Goal: Information Seeking & Learning: Learn about a topic

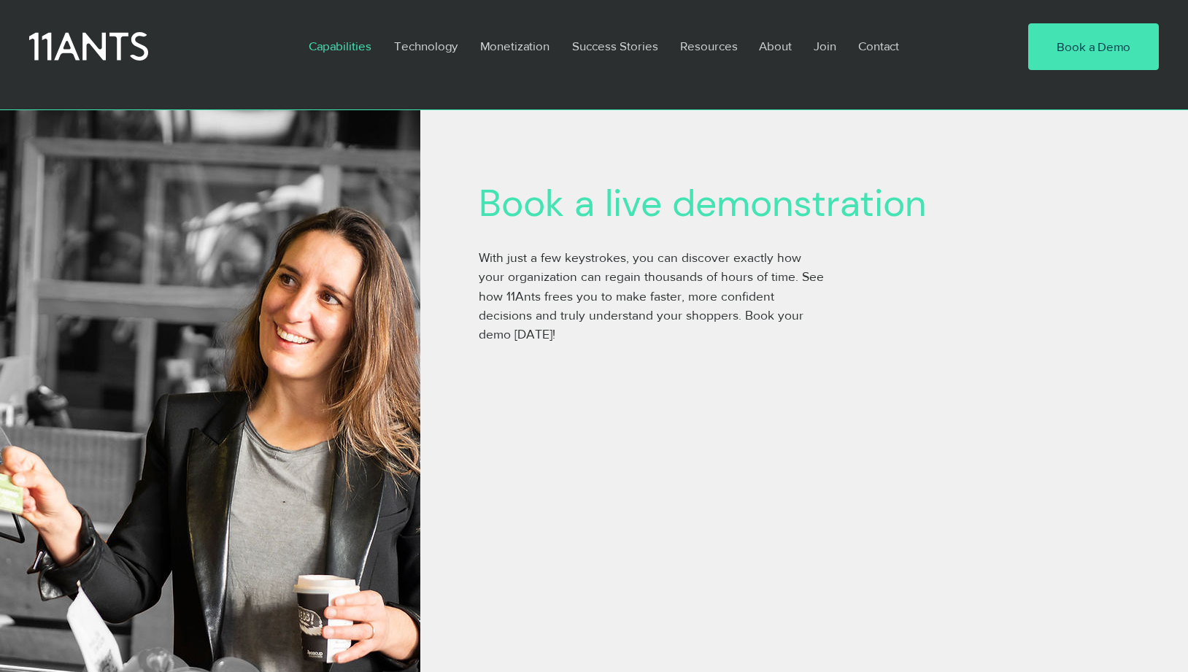
click at [350, 38] on p "Capabilities" at bounding box center [339, 46] width 77 height 34
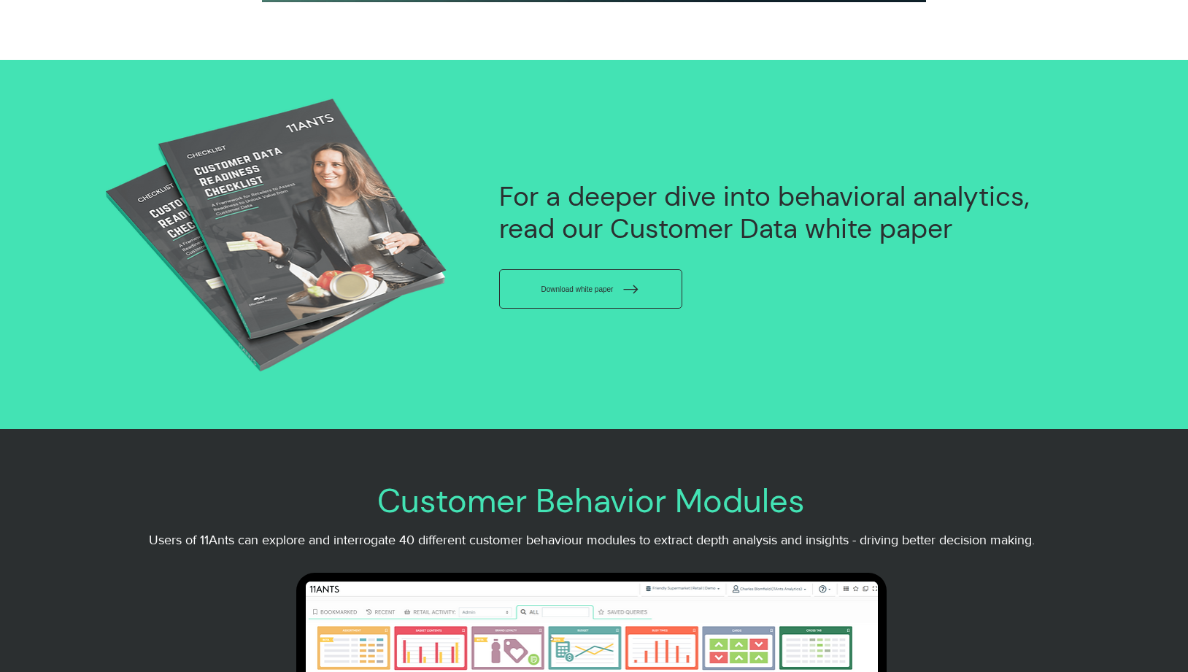
scroll to position [2044, 0]
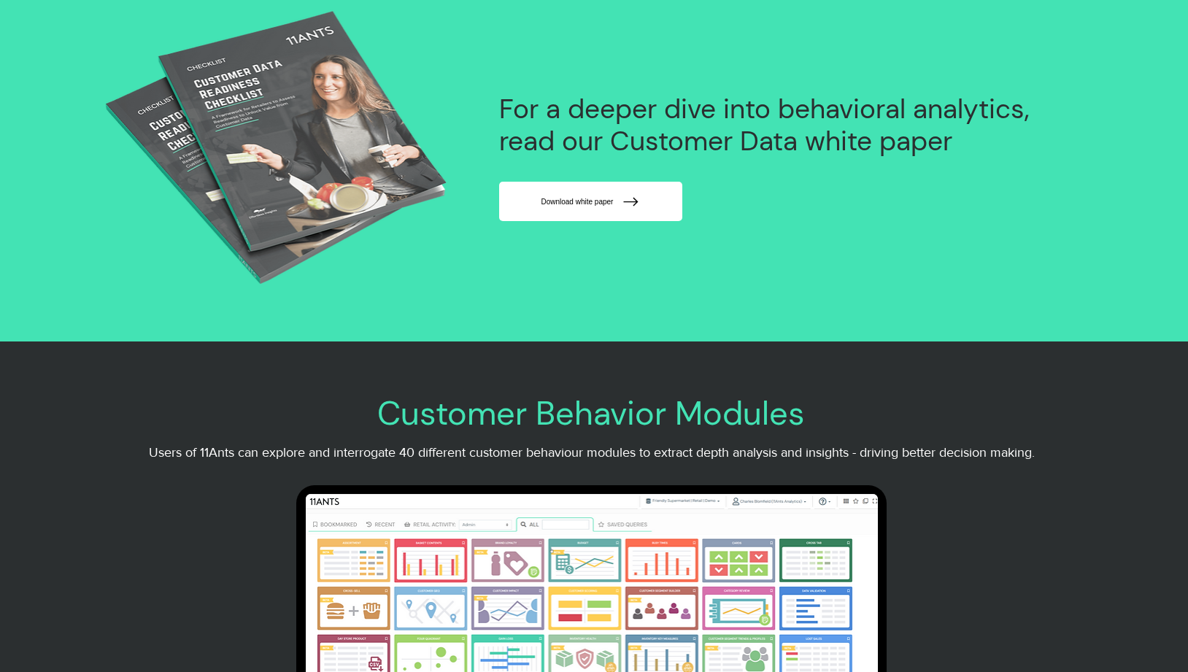
click at [613, 206] on span "Download white paper" at bounding box center [577, 202] width 72 height 8
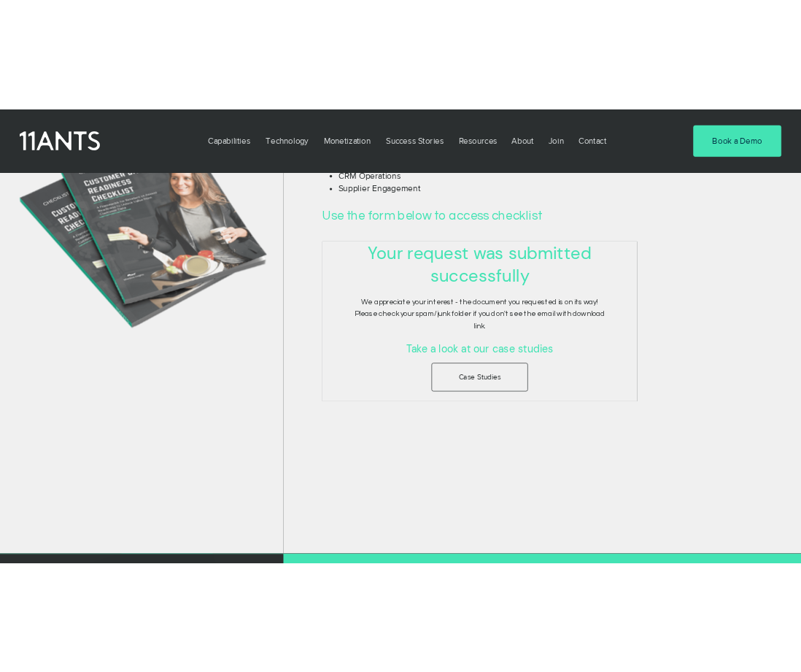
scroll to position [584, 0]
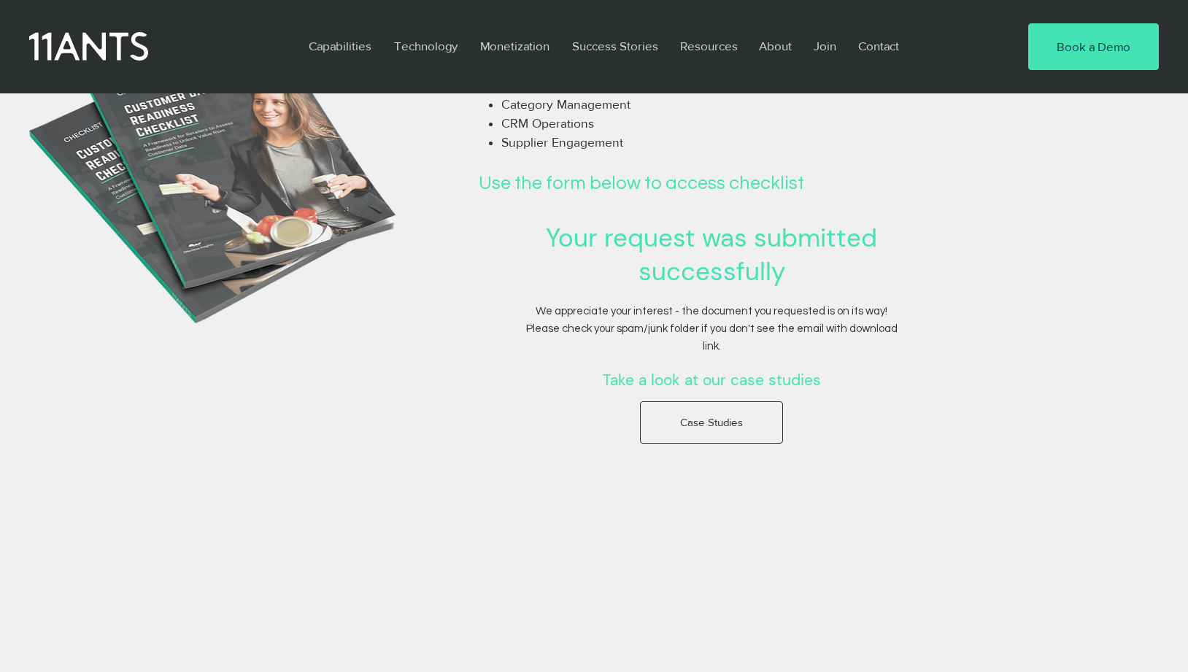
drag, startPoint x: 312, startPoint y: 118, endPoint x: 1052, endPoint y: 287, distance: 759.2
click at [1052, 287] on div at bounding box center [804, 173] width 768 height 1022
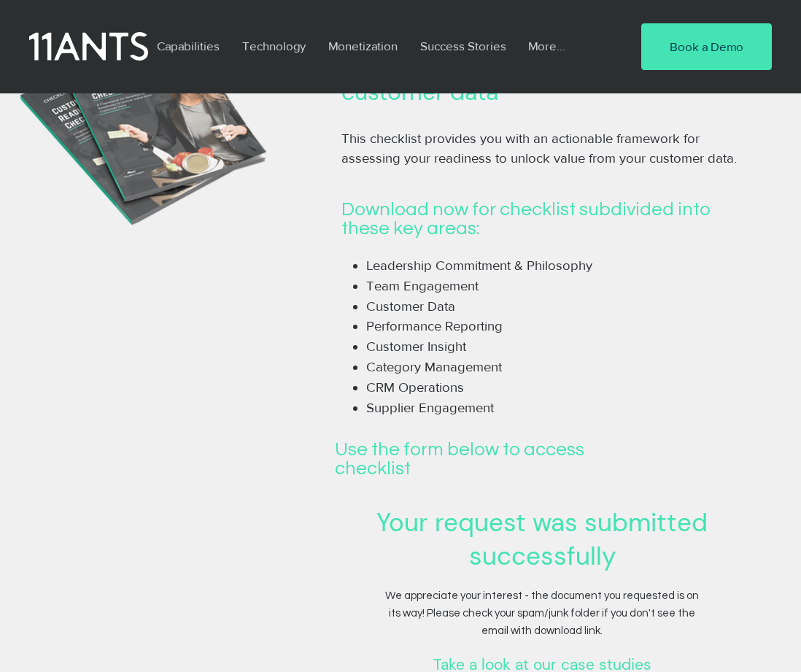
scroll to position [292, 0]
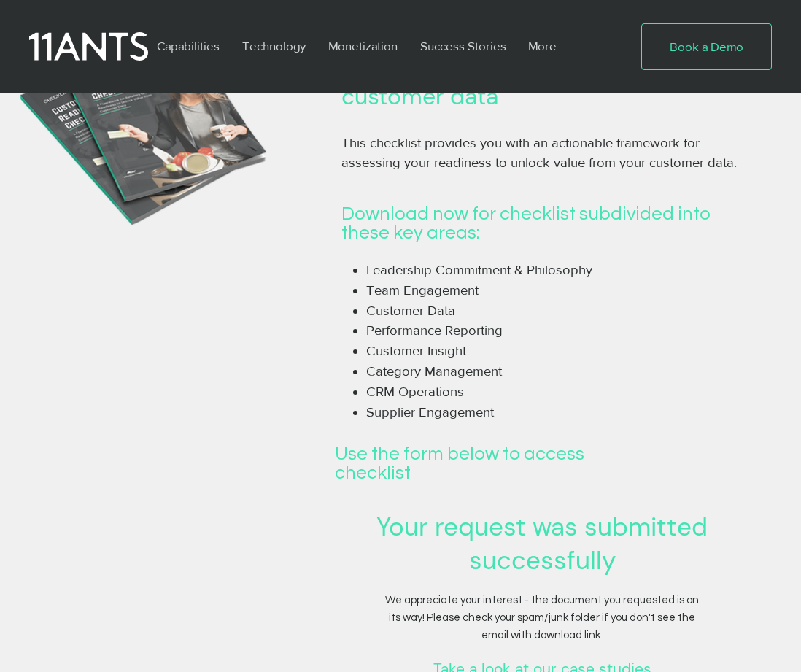
click at [675, 48] on span "Book a Demo" at bounding box center [707, 47] width 74 height 18
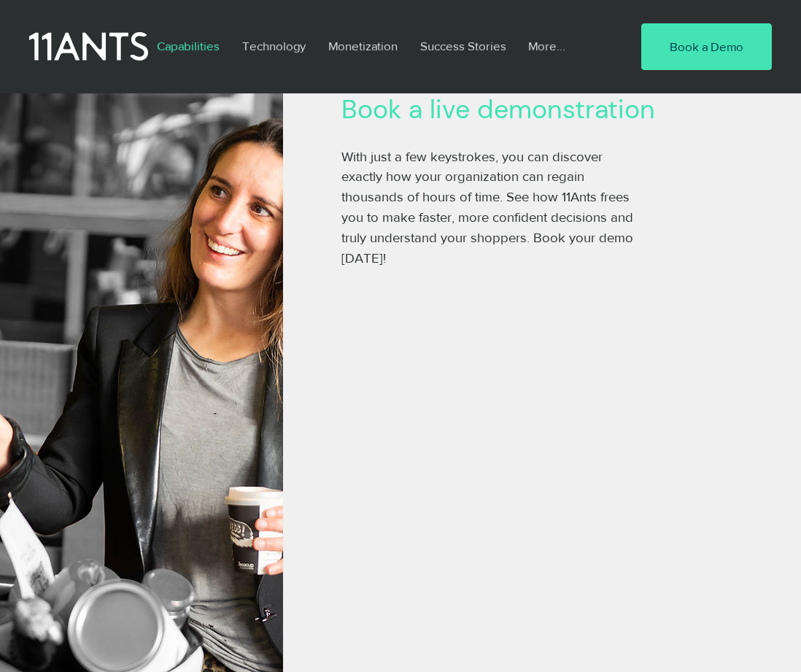
click at [212, 44] on p "Capabilities" at bounding box center [188, 46] width 77 height 34
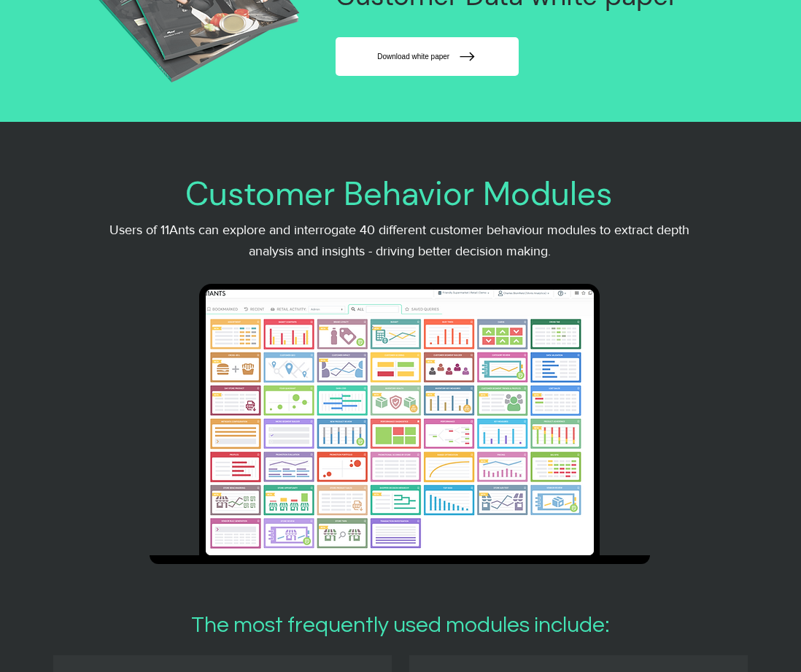
click at [450, 61] on span "Download white paper" at bounding box center [413, 57] width 72 height 8
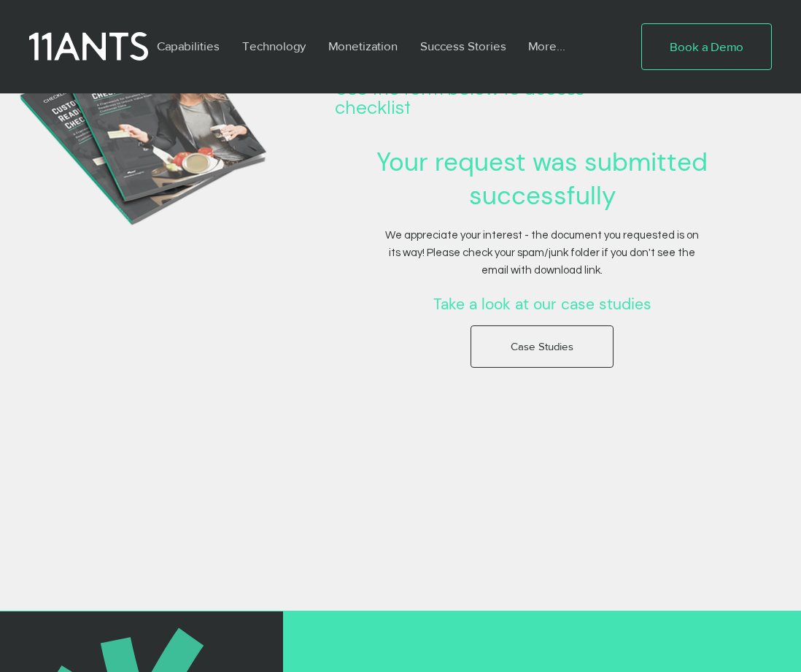
click at [717, 24] on link "Book a Demo" at bounding box center [707, 46] width 131 height 47
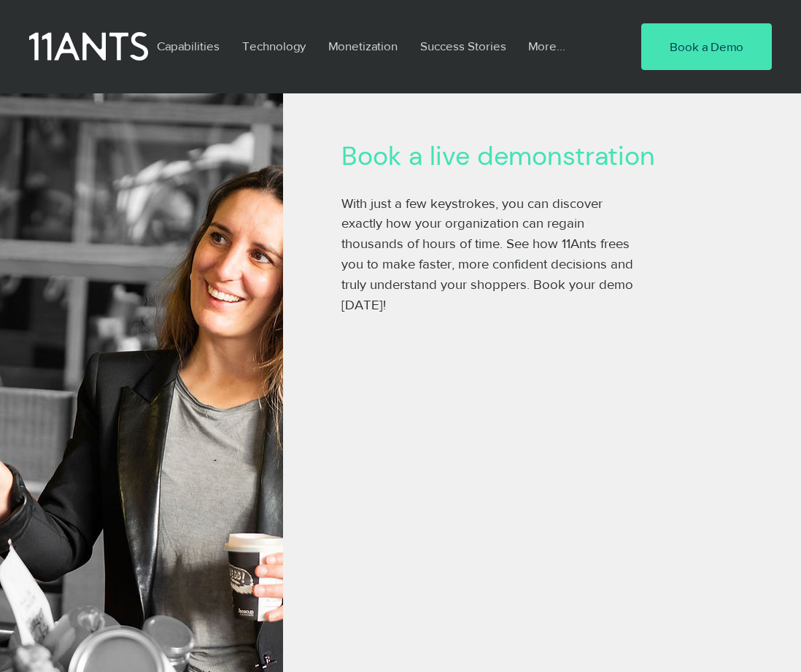
scroll to position [146, 0]
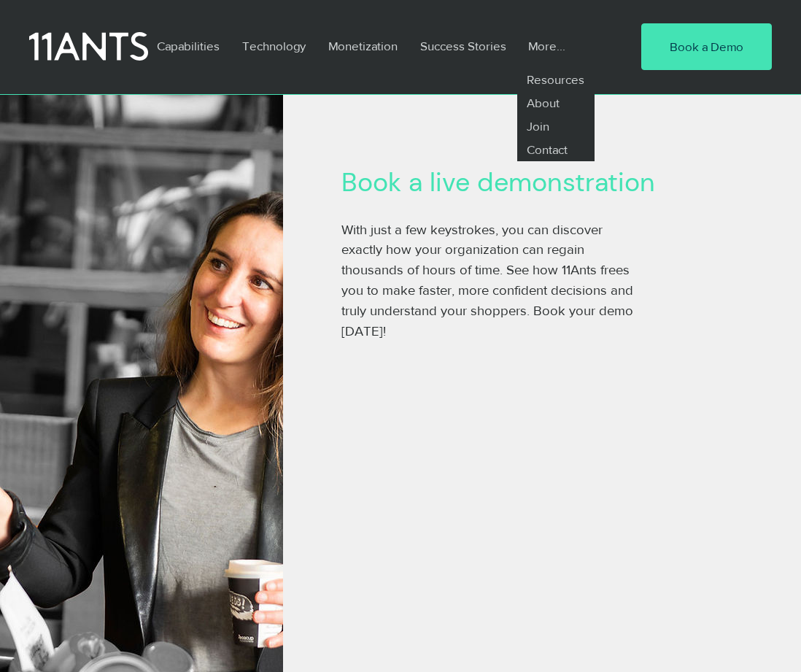
click at [547, 45] on p "More..." at bounding box center [547, 46] width 52 height 34
click at [536, 146] on p "Contact" at bounding box center [547, 149] width 53 height 23
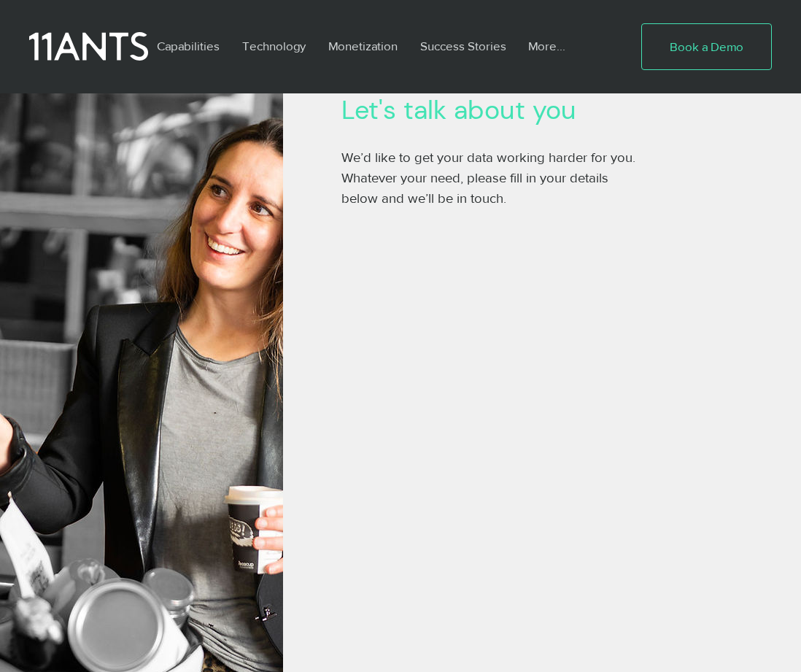
scroll to position [219, 0]
click at [711, 42] on span "Book a Demo" at bounding box center [707, 47] width 74 height 18
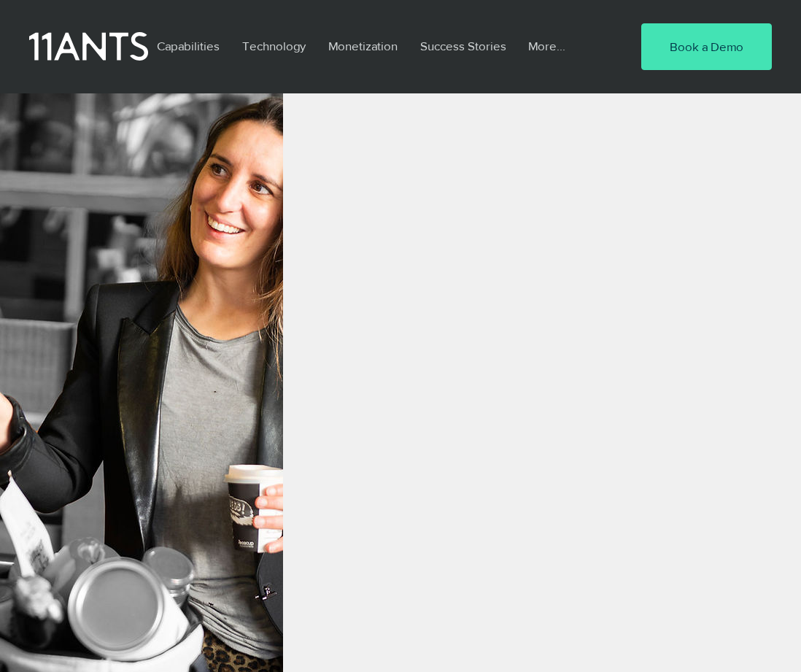
scroll to position [365, 0]
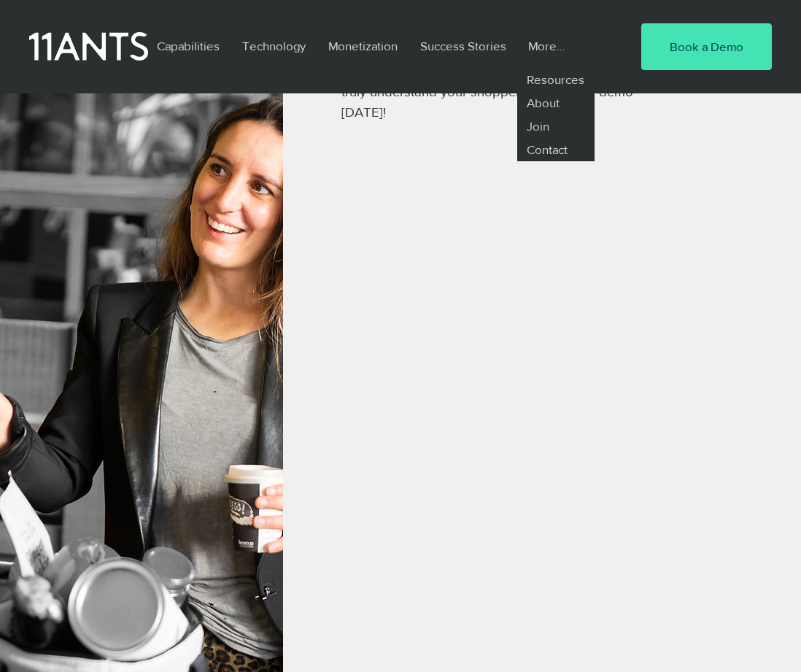
click at [544, 52] on p "More..." at bounding box center [547, 46] width 52 height 34
click at [550, 147] on p "Contact" at bounding box center [547, 149] width 53 height 23
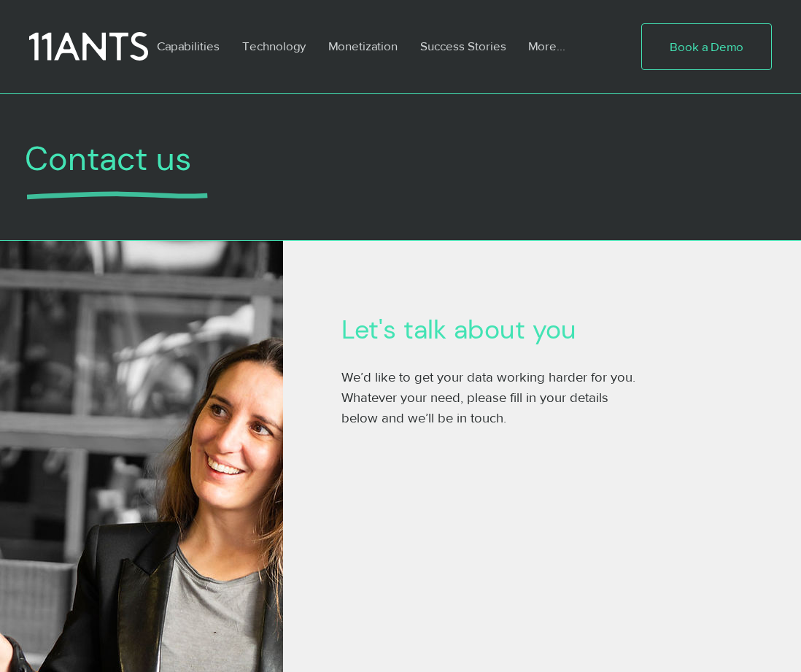
click at [701, 49] on span "Book a Demo" at bounding box center [707, 47] width 74 height 18
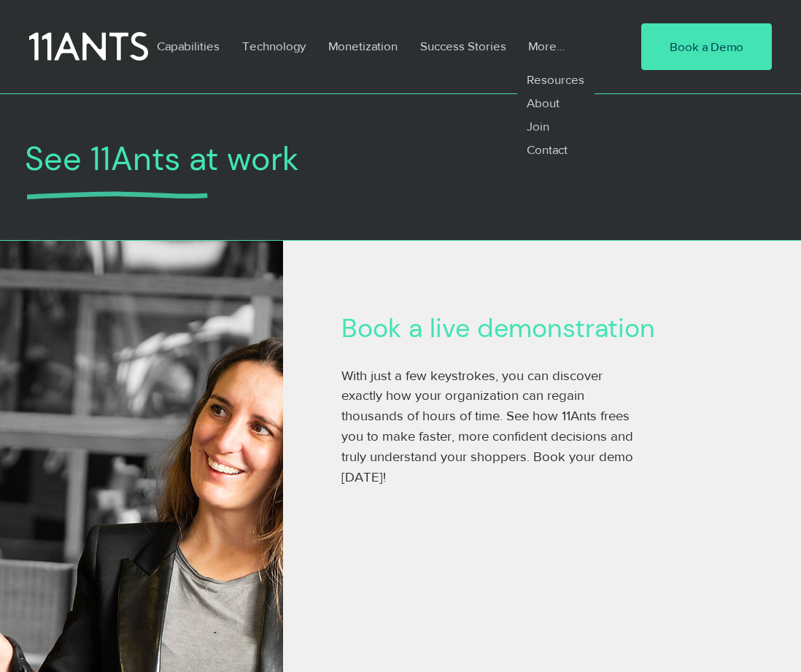
click at [531, 43] on p "More..." at bounding box center [547, 46] width 52 height 34
click at [541, 120] on p "Join" at bounding box center [538, 126] width 35 height 23
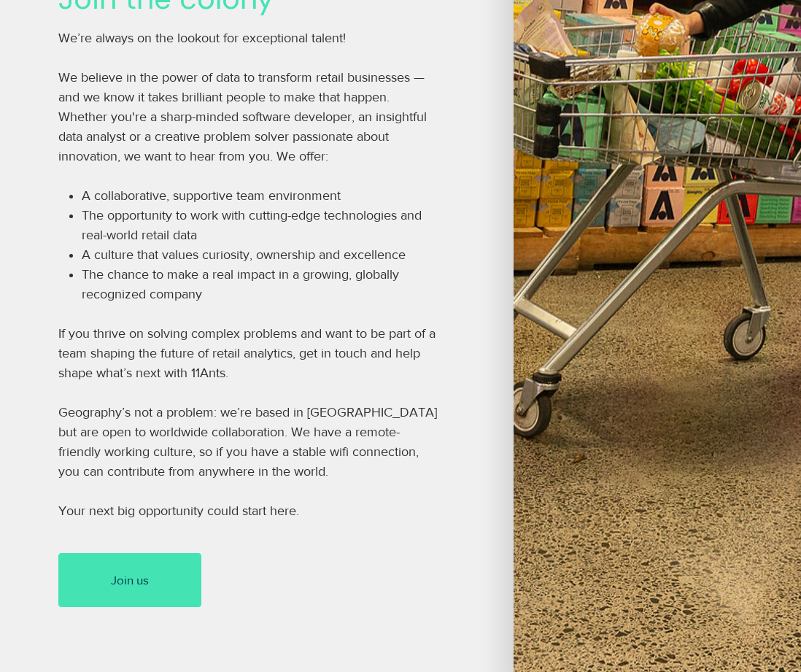
scroll to position [1022, 0]
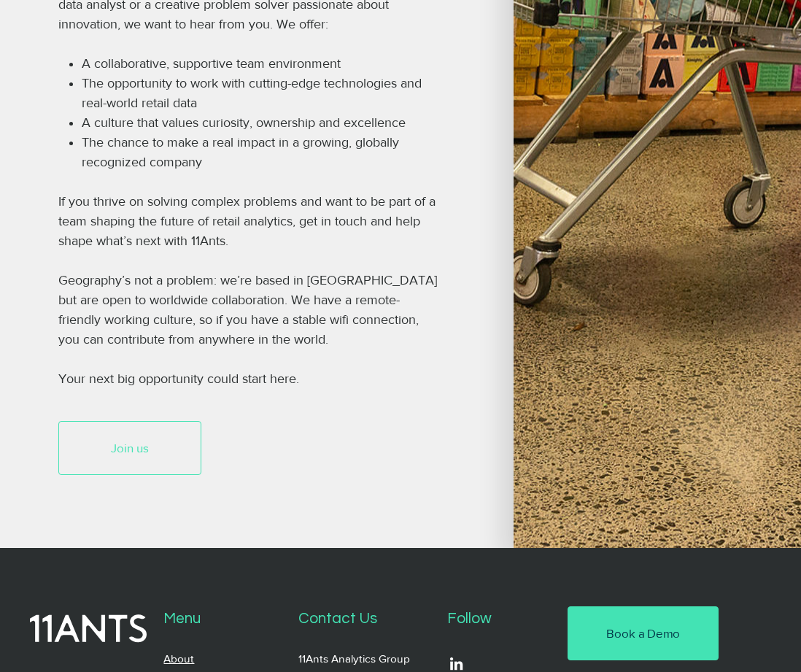
click at [174, 475] on link "Join us" at bounding box center [129, 448] width 143 height 54
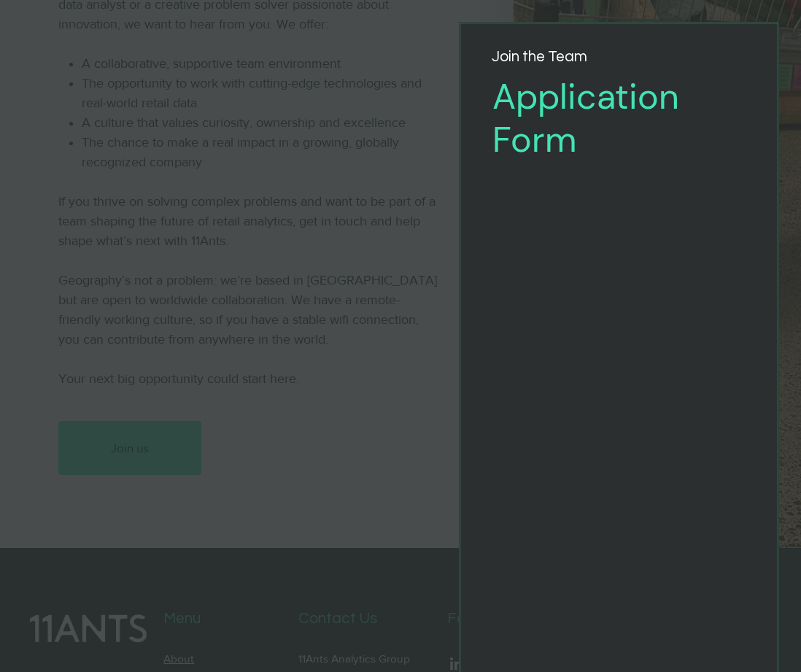
drag, startPoint x: 238, startPoint y: 208, endPoint x: 299, endPoint y: 169, distance: 72.9
click at [239, 208] on div "Application Form" at bounding box center [400, 336] width 801 height 672
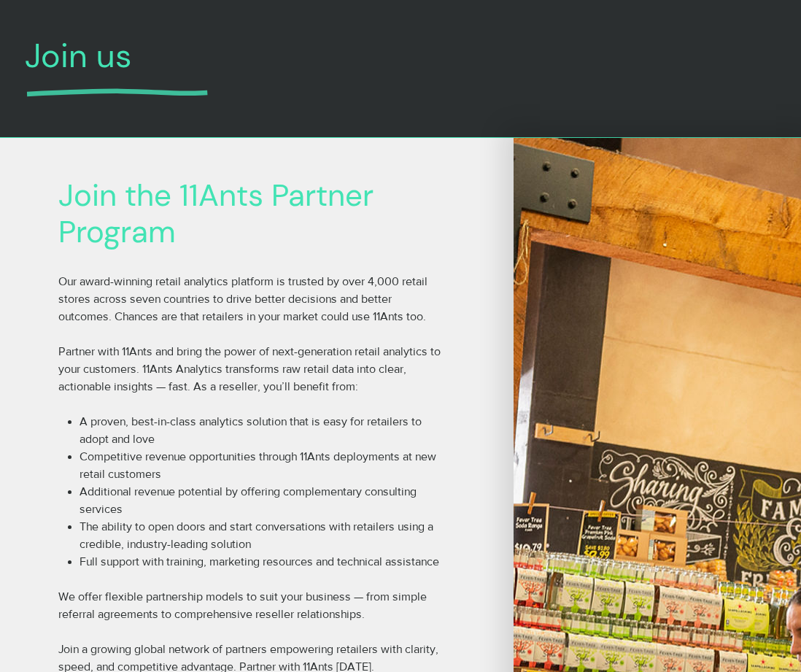
scroll to position [0, 0]
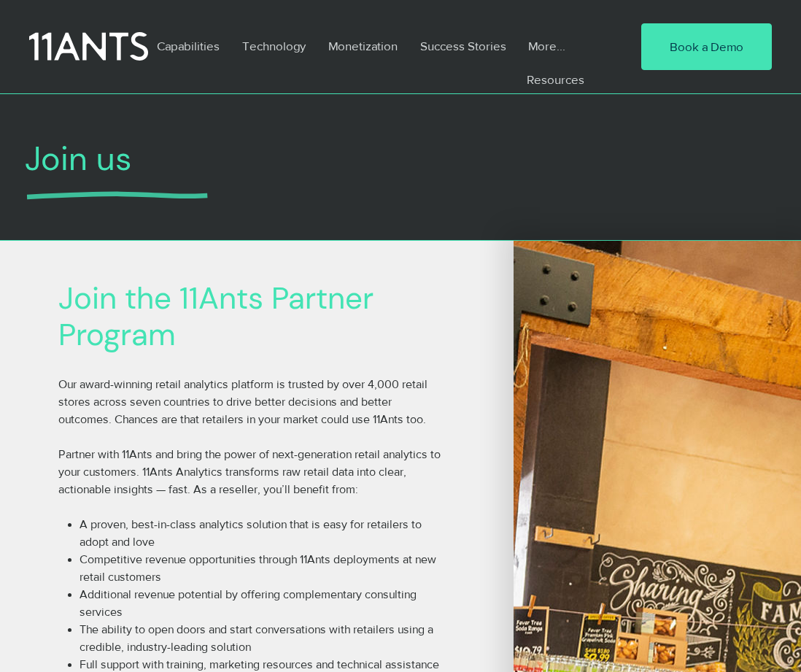
click at [559, 50] on p "More..." at bounding box center [547, 46] width 52 height 34
click at [542, 53] on p "More..." at bounding box center [547, 46] width 52 height 34
click at [553, 46] on p "More..." at bounding box center [547, 46] width 52 height 34
click at [560, 74] on p "Resources" at bounding box center [556, 79] width 70 height 23
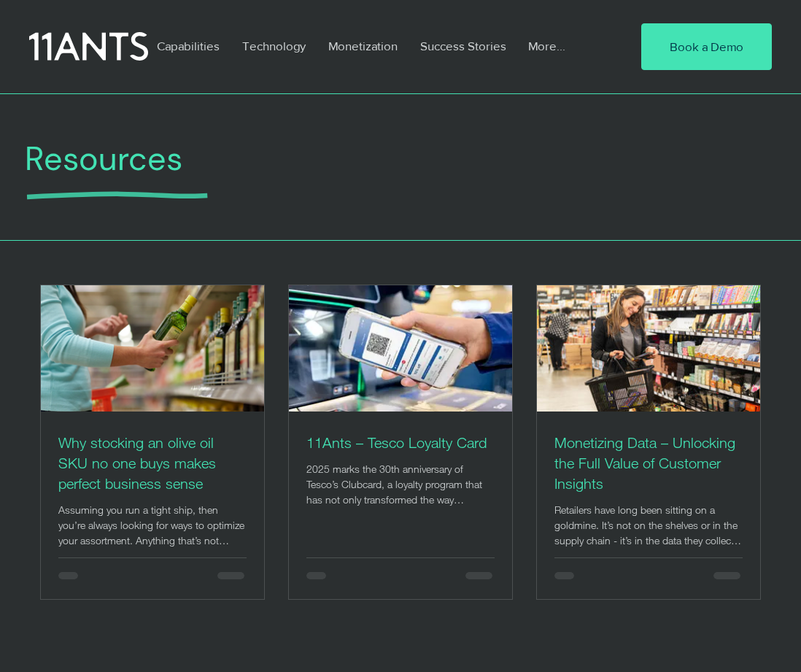
click at [548, 52] on p "More..." at bounding box center [547, 46] width 52 height 34
click at [552, 46] on p "More..." at bounding box center [547, 46] width 52 height 34
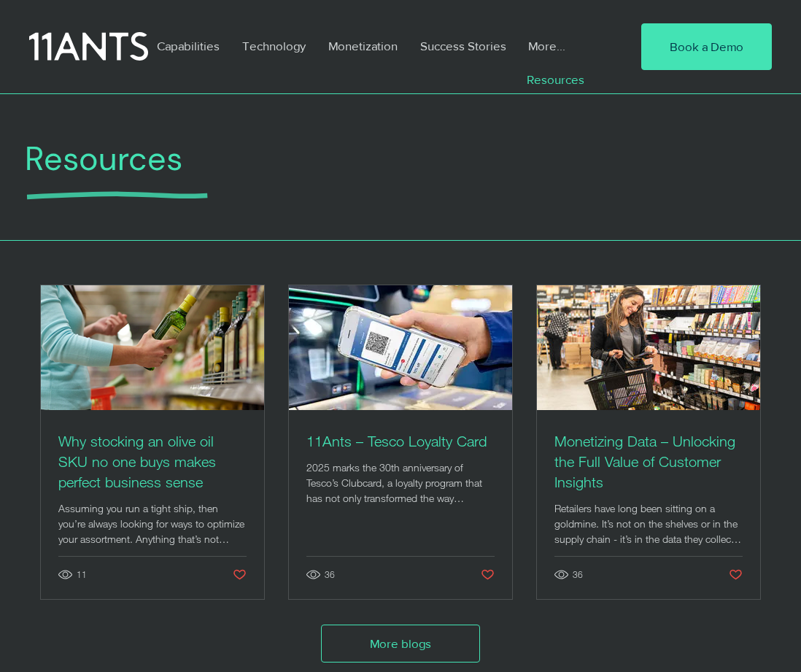
click at [528, 45] on p "More..." at bounding box center [547, 46] width 52 height 34
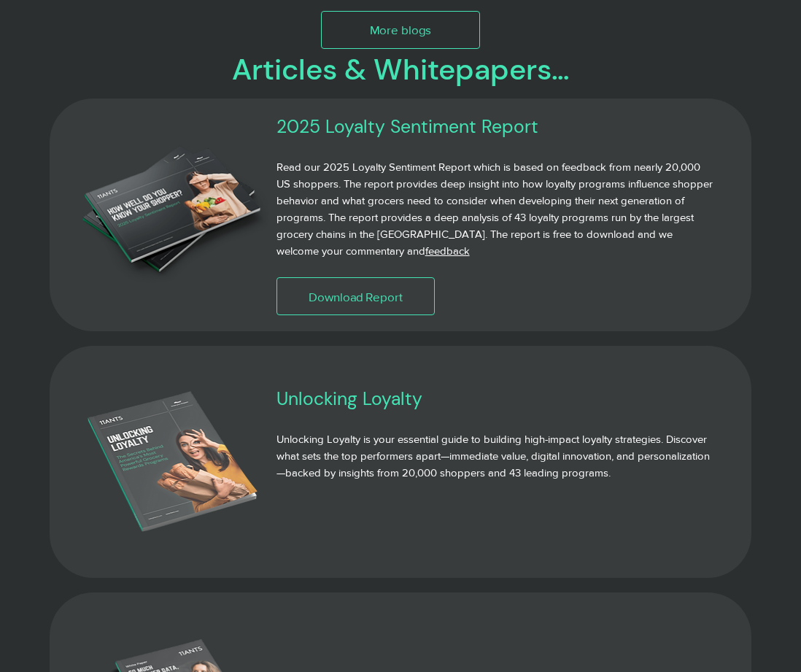
scroll to position [803, 0]
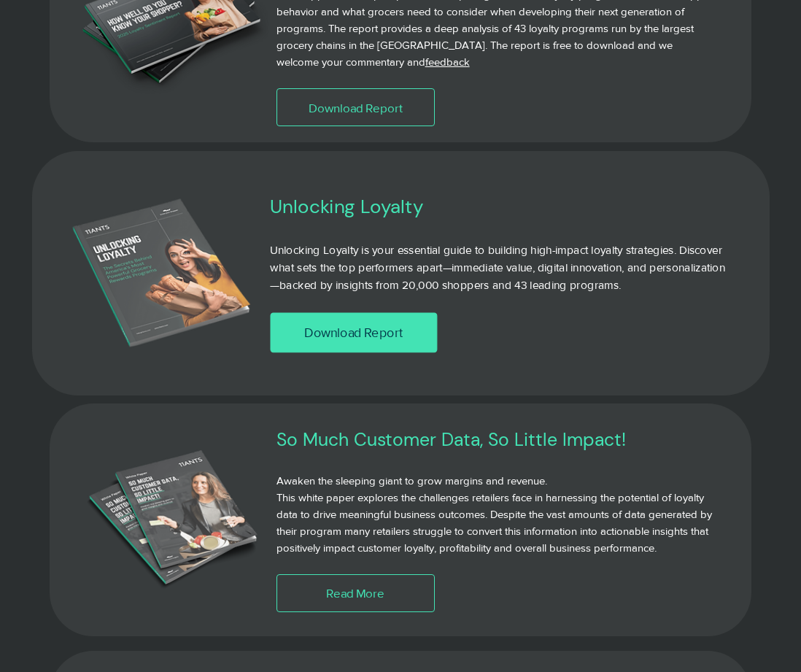
click at [359, 324] on link "Download Report" at bounding box center [353, 332] width 166 height 40
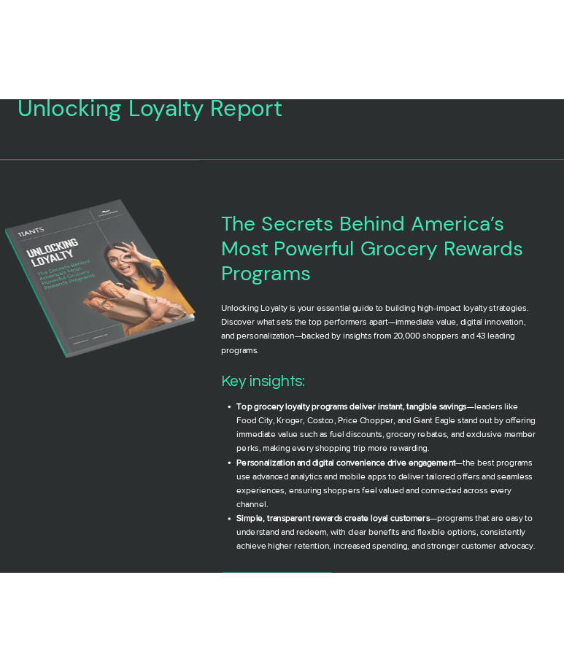
scroll to position [146, 0]
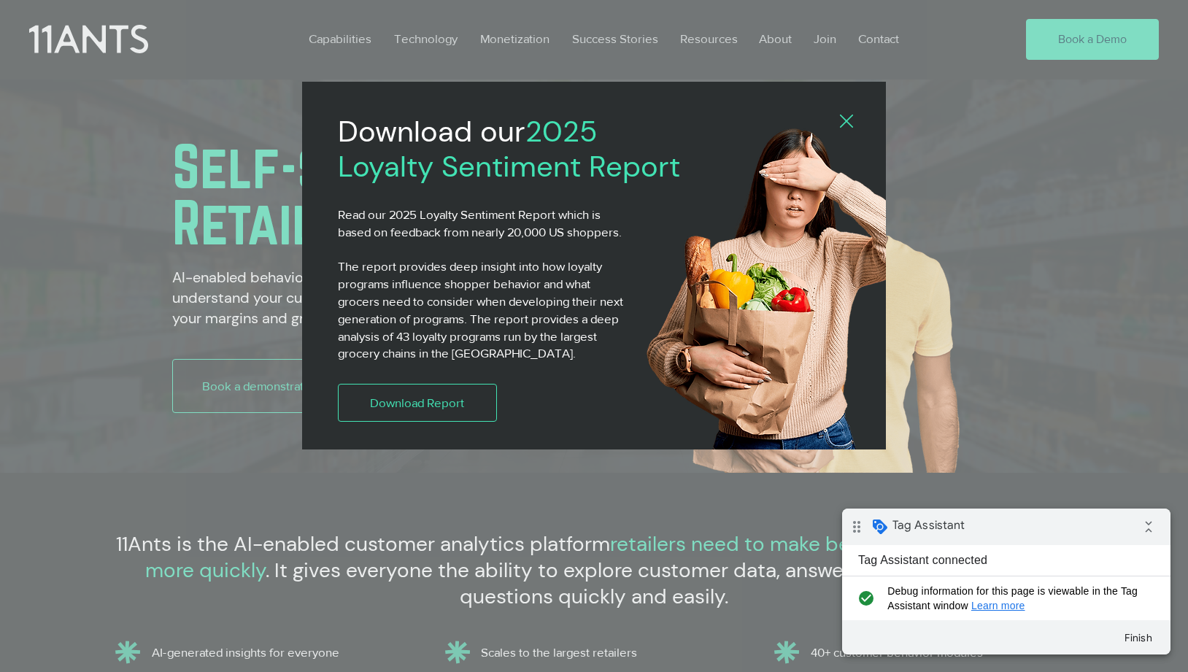
click at [262, 391] on div "2025 Loyalty Sentiment Report" at bounding box center [594, 336] width 1188 height 672
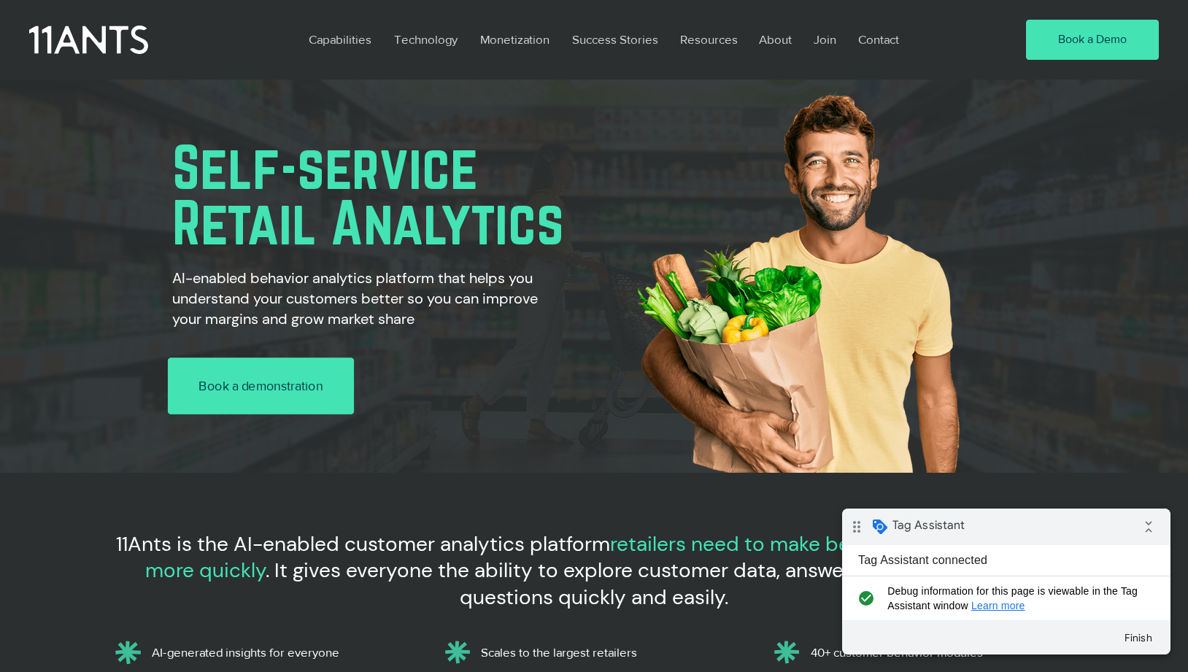
click at [333, 375] on link "Book a demonstration" at bounding box center [261, 386] width 186 height 57
click at [309, 413] on link "Book a demonstration" at bounding box center [261, 386] width 186 height 57
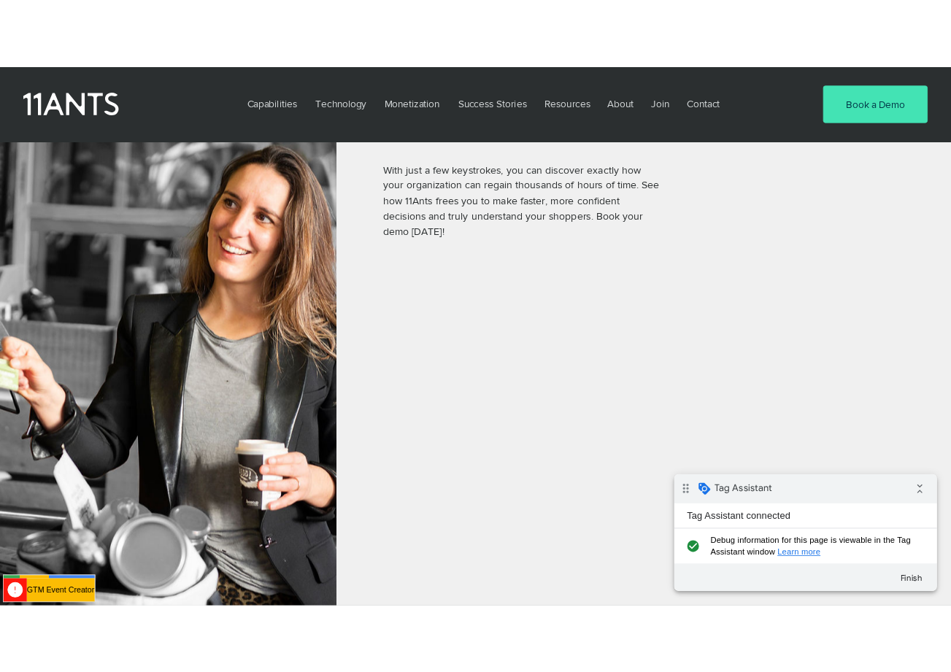
scroll to position [292, 0]
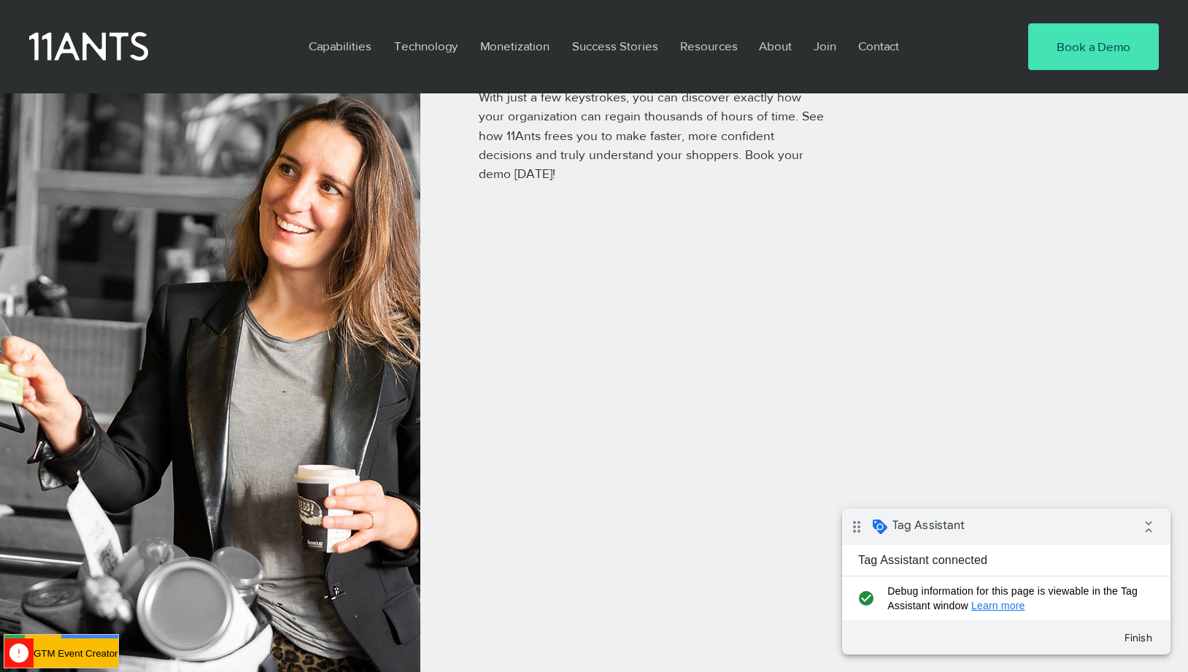
click at [77, 656] on button "GTM Event Creator" at bounding box center [76, 653] width 85 height 29
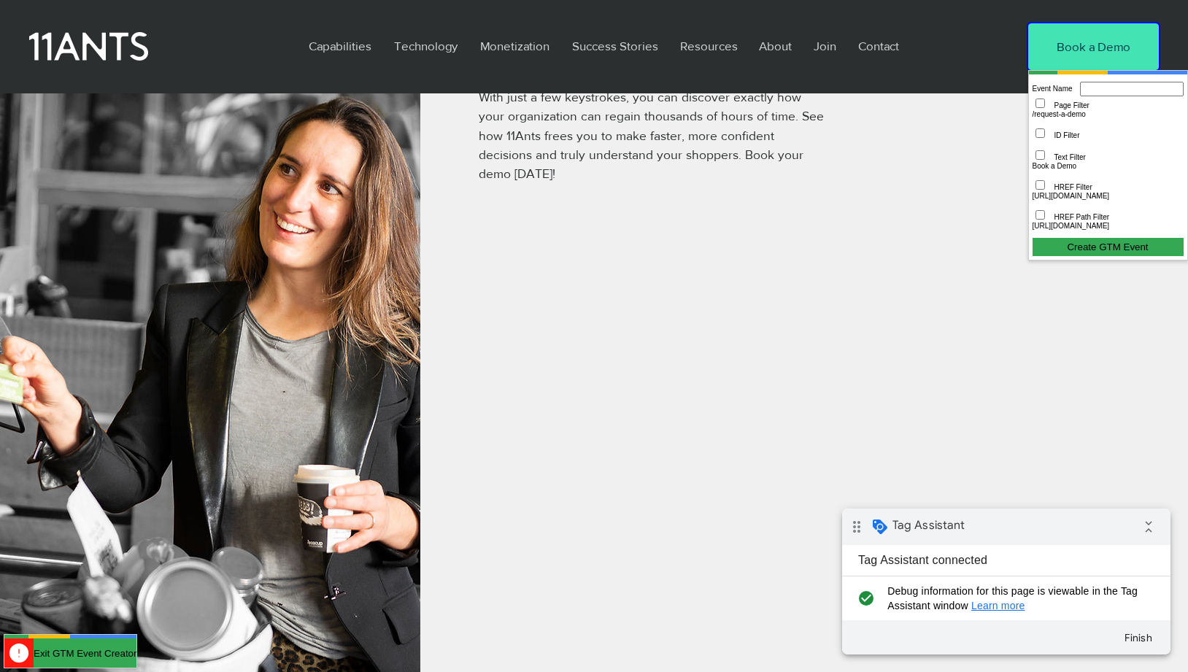
click at [1088, 96] on input "Event Name" at bounding box center [1132, 89] width 104 height 15
type input "*"
click at [1080, 96] on input "**********" at bounding box center [1132, 89] width 104 height 15
type input "**********"
click at [1094, 253] on button "Create GTM Event" at bounding box center [1108, 247] width 151 height 18
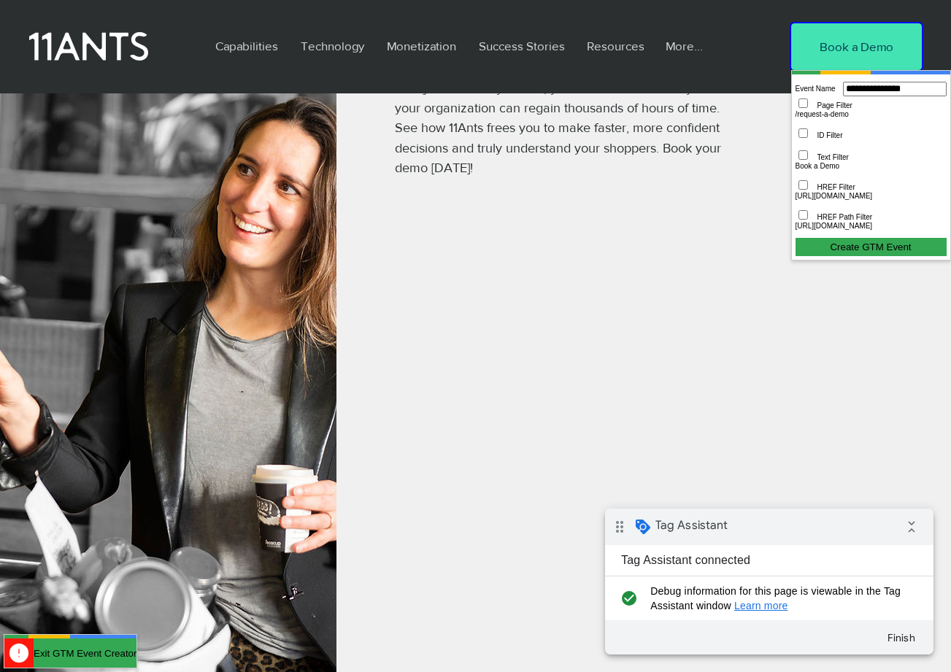
click at [862, 256] on button "Create GTM Event" at bounding box center [871, 247] width 151 height 18
click at [827, 248] on button "Create GTM Event" at bounding box center [871, 247] width 151 height 18
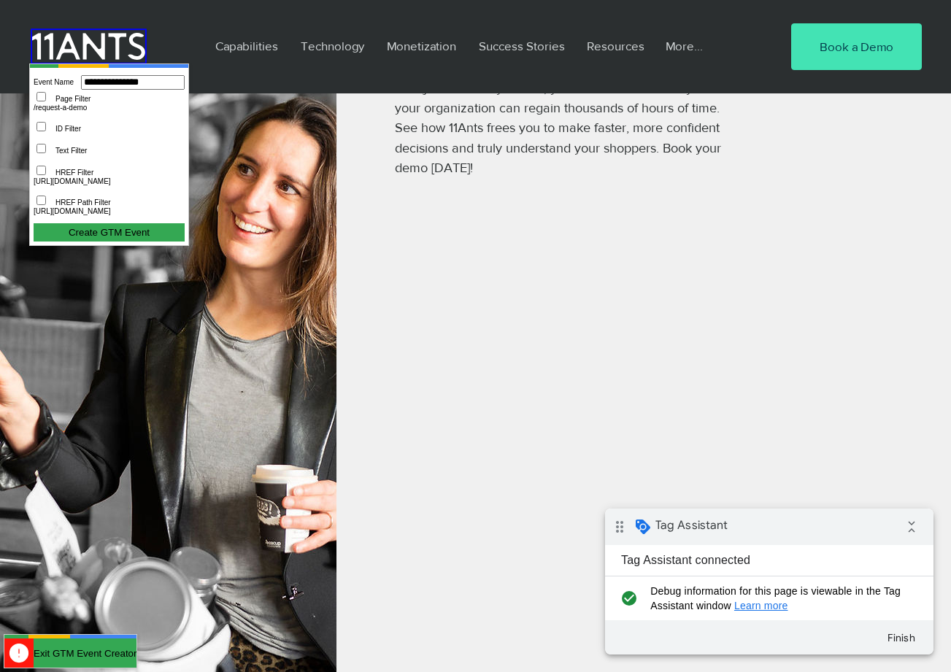
click at [126, 53] on icon at bounding box center [88, 47] width 113 height 33
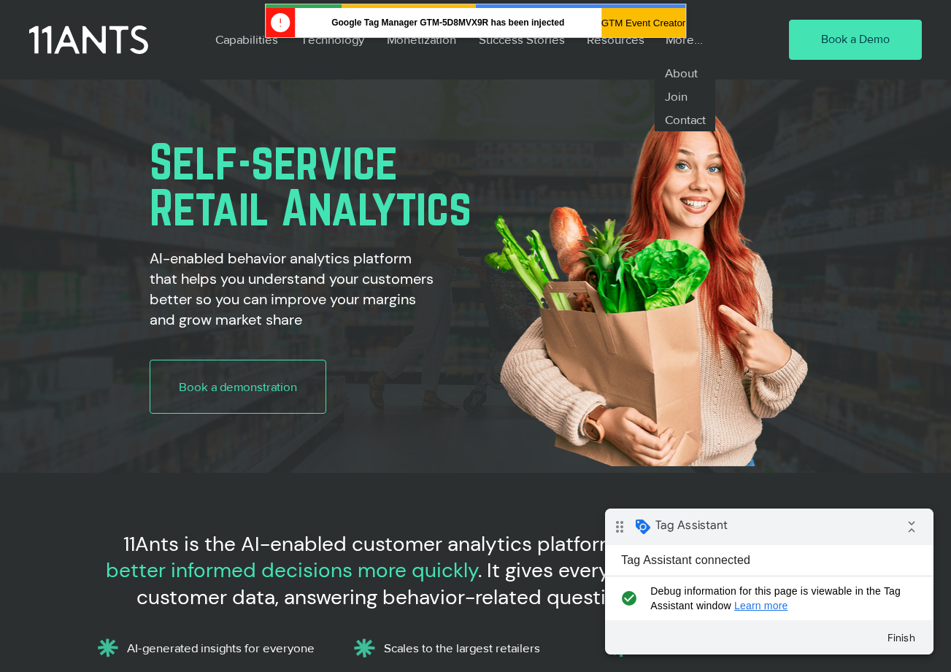
click at [610, 19] on button "GTM Event Creator" at bounding box center [643, 22] width 85 height 29
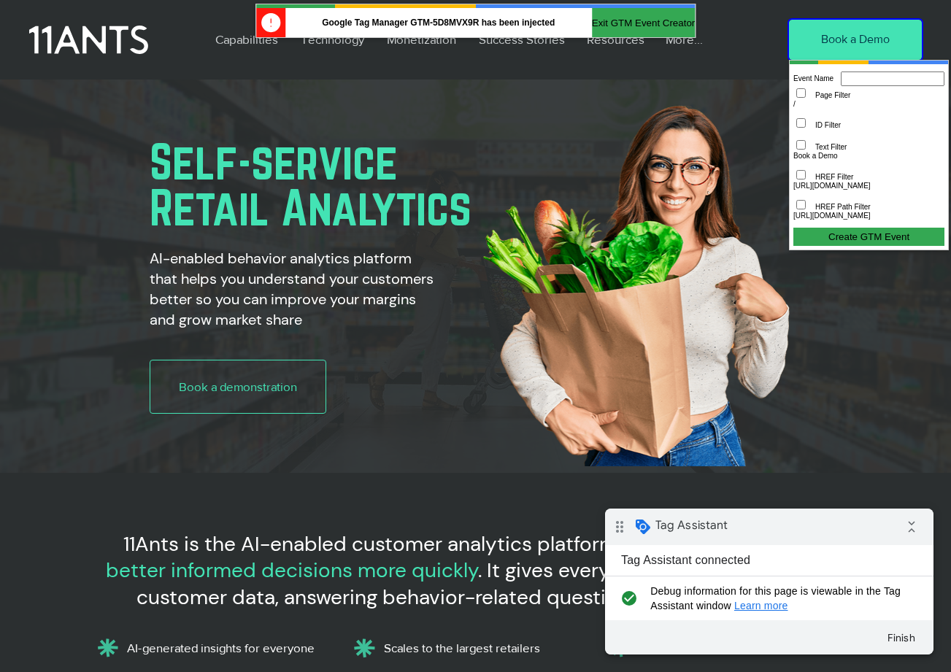
drag, startPoint x: 926, startPoint y: 194, endPoint x: 793, endPoint y: 193, distance: 132.8
click at [793, 190] on p "https://www.11ants.com/request-a-demo" at bounding box center [868, 186] width 151 height 8
copy p "https://www.11ants.com/request-a-demo"
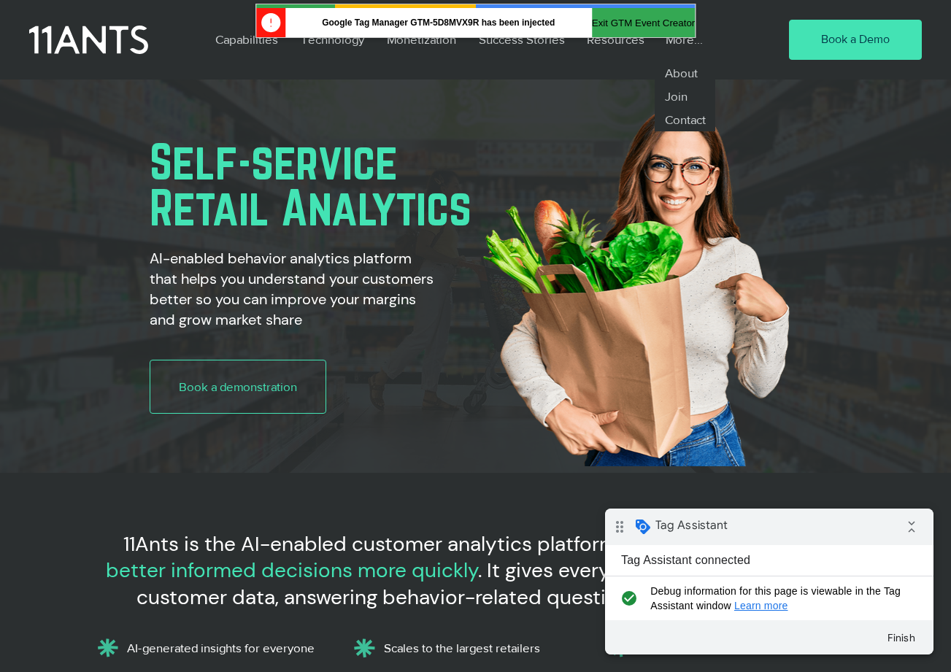
click at [651, 28] on button "Exit GTM Event Creator" at bounding box center [643, 22] width 103 height 29
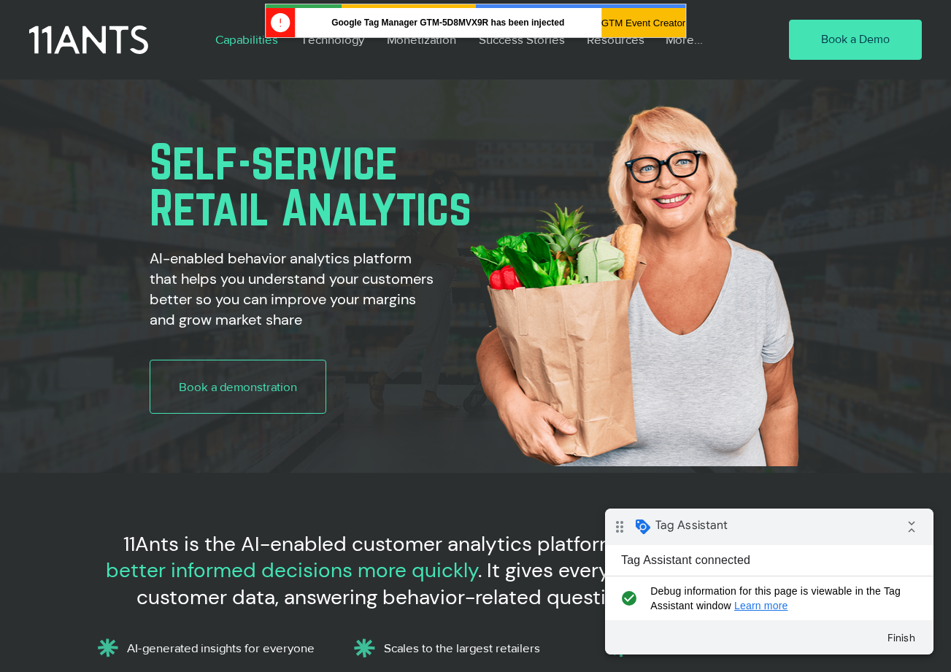
click at [227, 43] on p "Capabilities" at bounding box center [246, 40] width 77 height 34
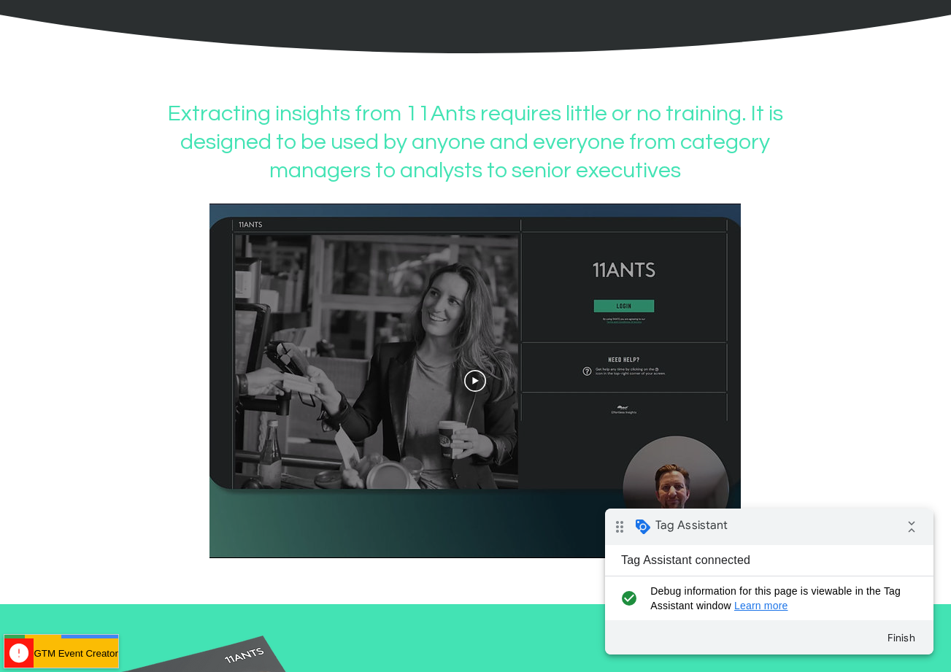
scroll to position [1241, 0]
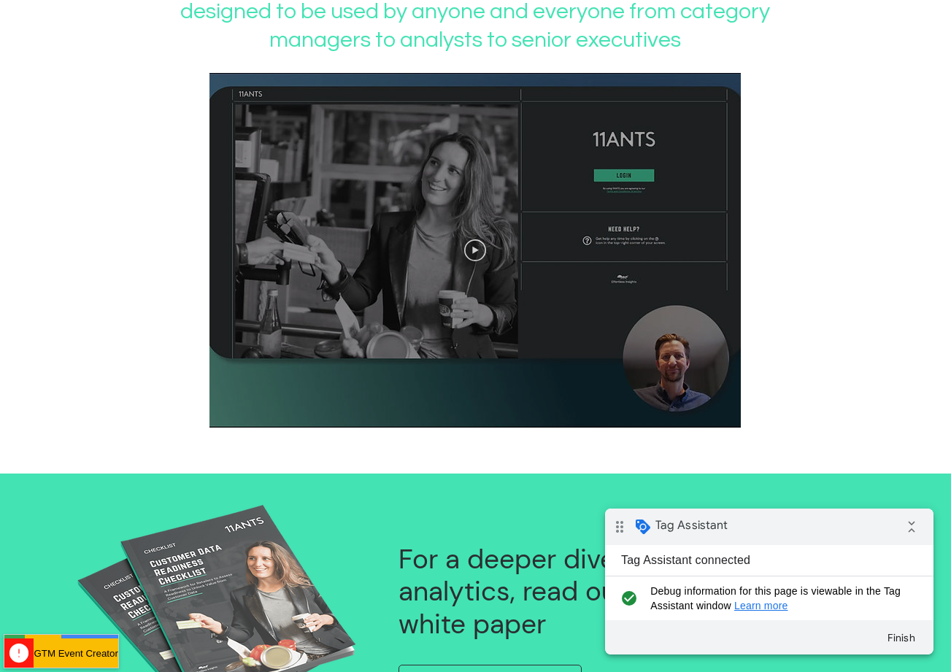
click at [477, 261] on icon "Play video" at bounding box center [475, 250] width 22 height 22
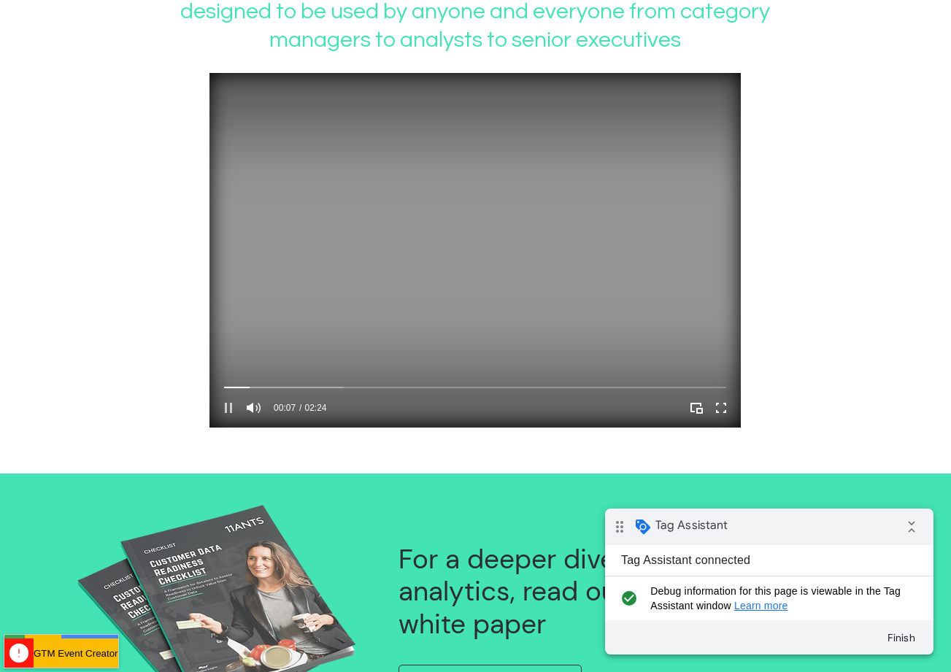
click at [227, 413] on icon "Pause" at bounding box center [228, 408] width 7 height 10
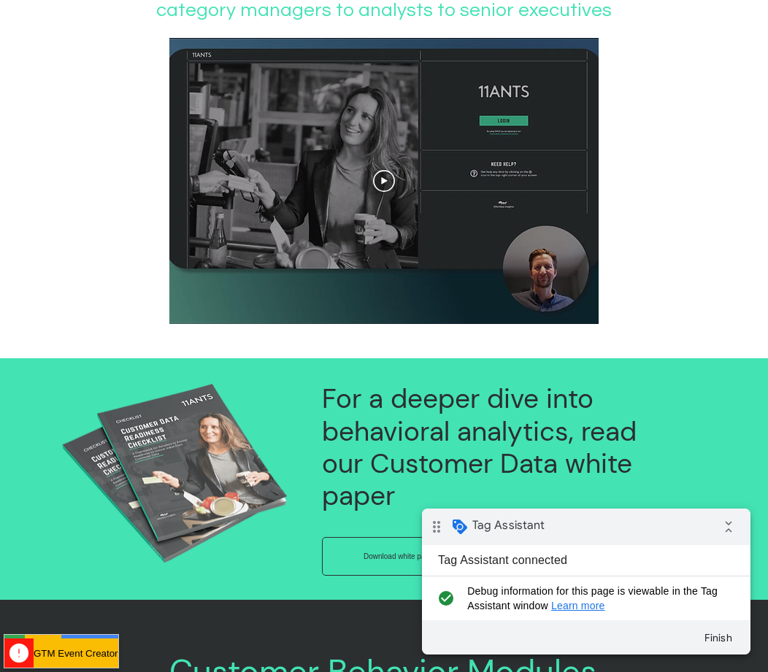
scroll to position [1168, 0]
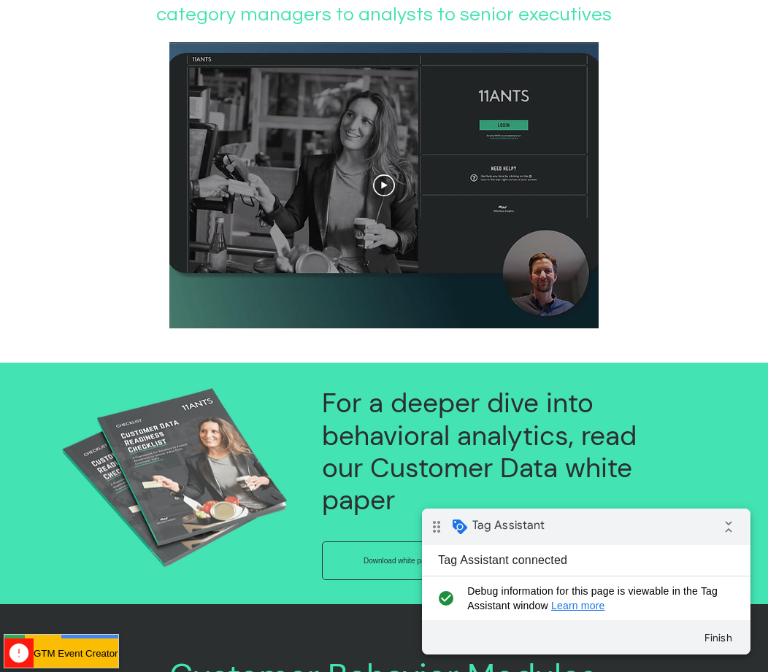
click at [65, 655] on button "GTM Event Creator" at bounding box center [76, 653] width 85 height 29
click at [119, 655] on button "Exit GTM Event Creator" at bounding box center [85, 653] width 103 height 29
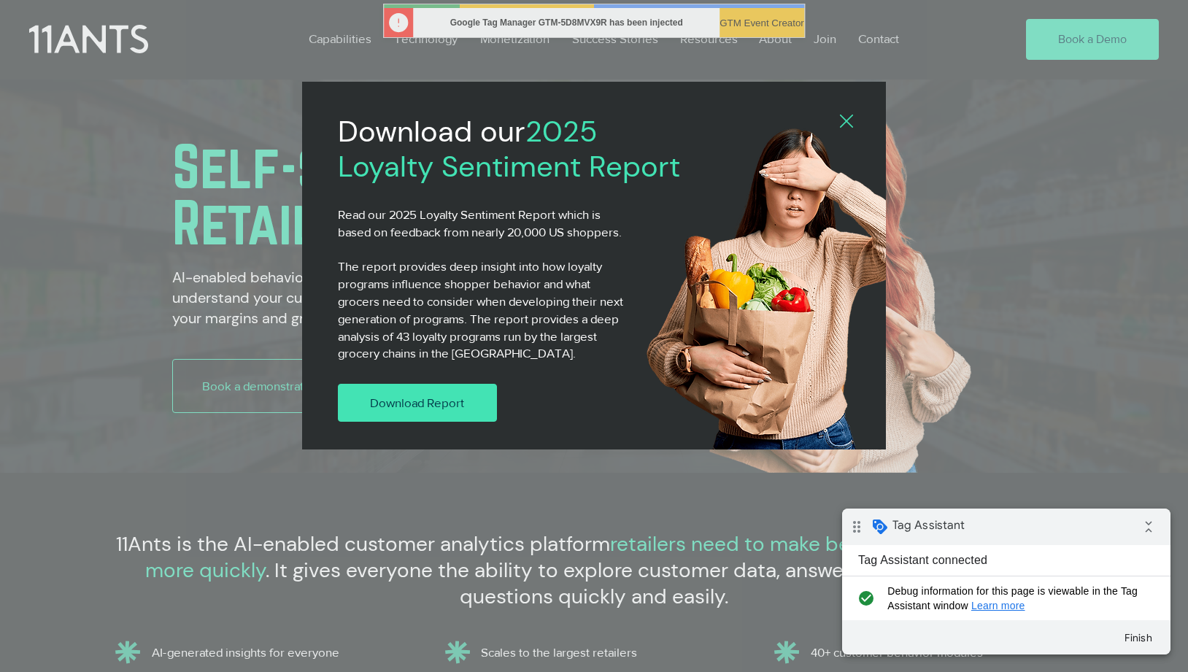
click at [431, 386] on link "Download Report" at bounding box center [417, 403] width 159 height 38
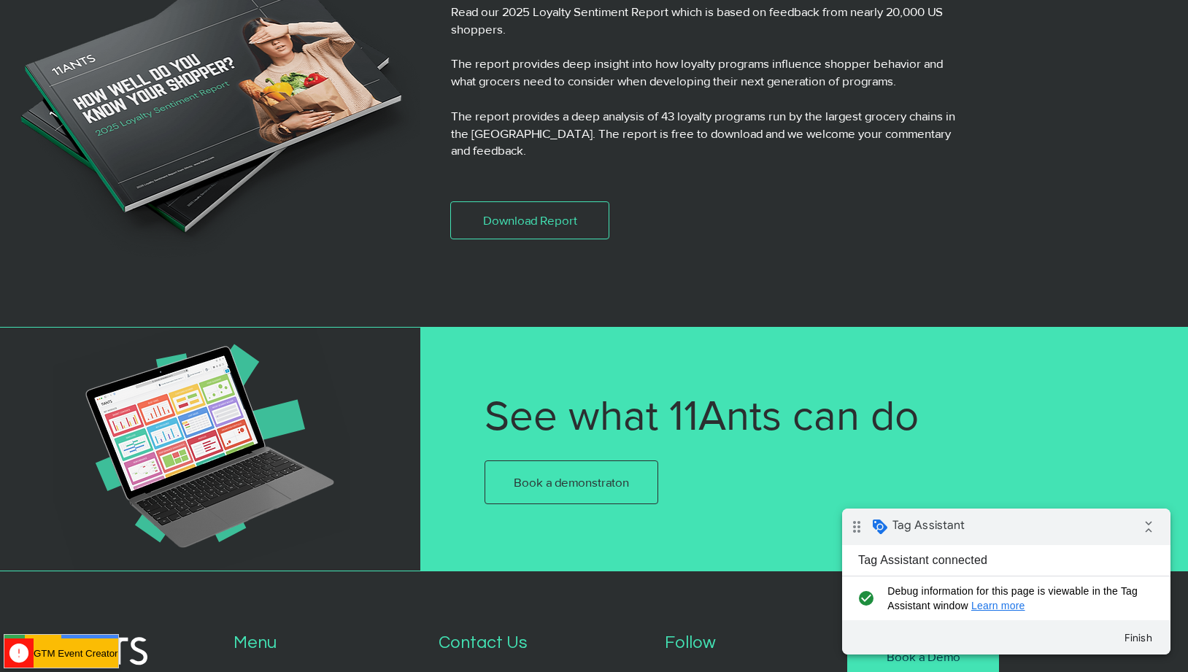
scroll to position [292, 0]
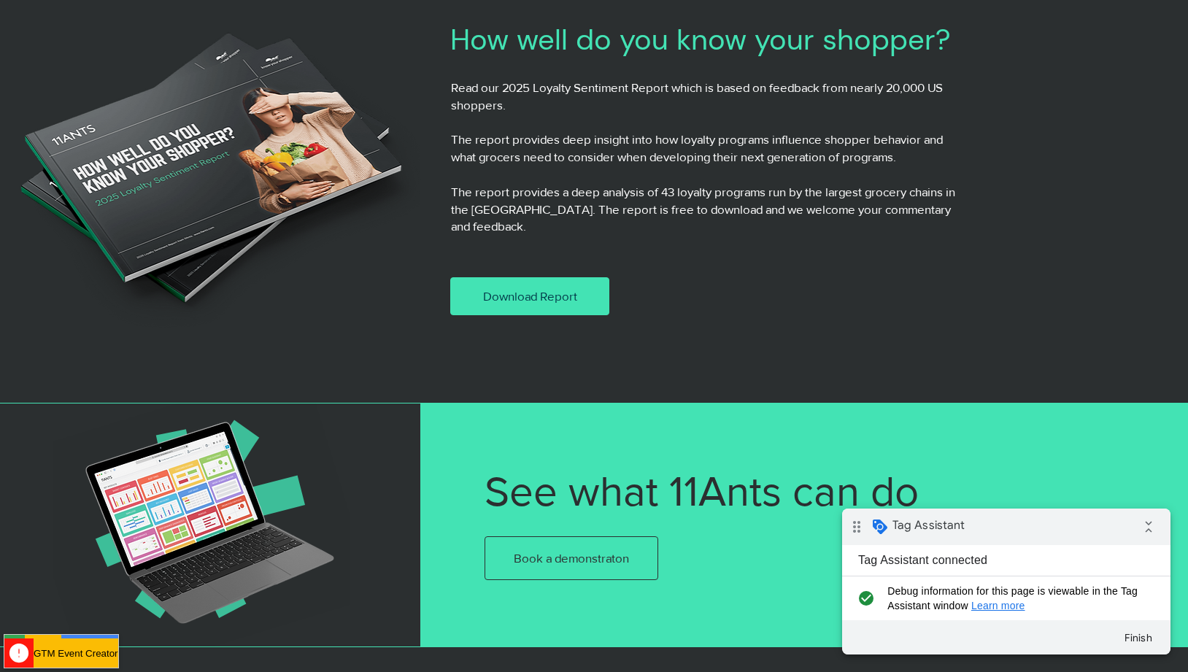
click at [519, 277] on link "Download Report" at bounding box center [529, 296] width 159 height 38
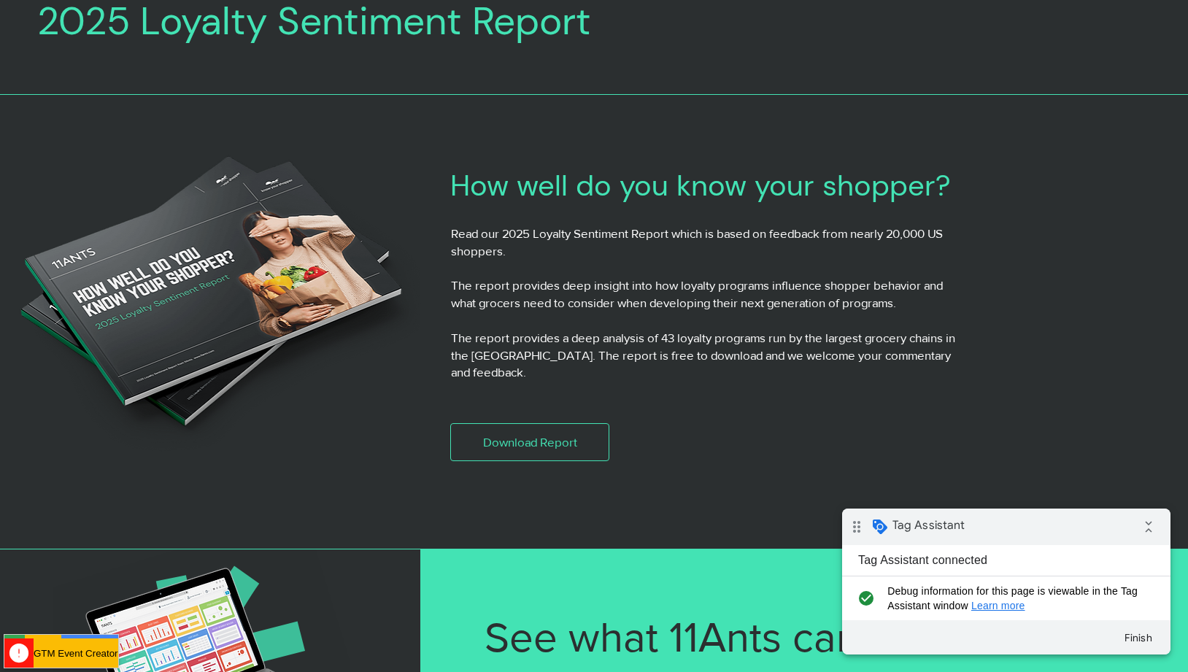
scroll to position [0, 0]
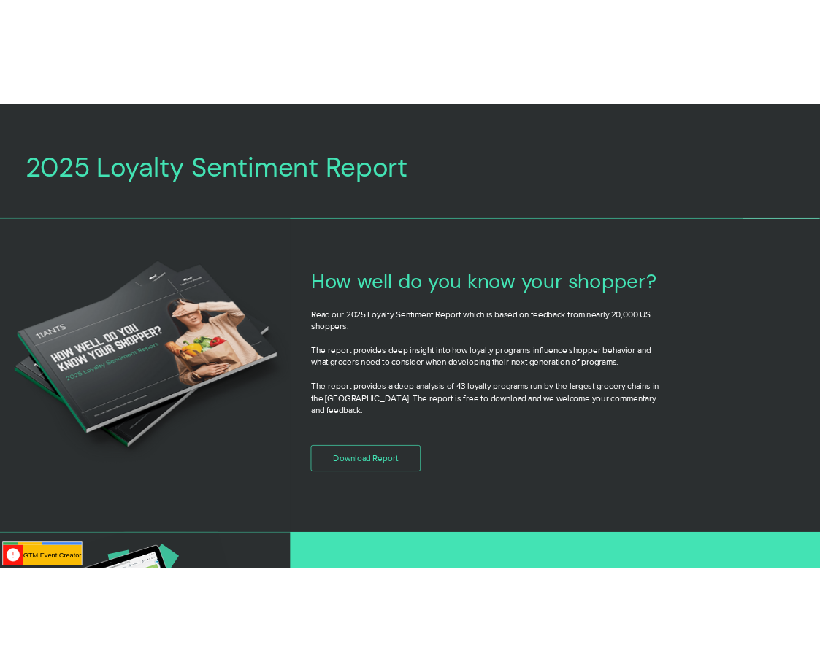
scroll to position [146, 0]
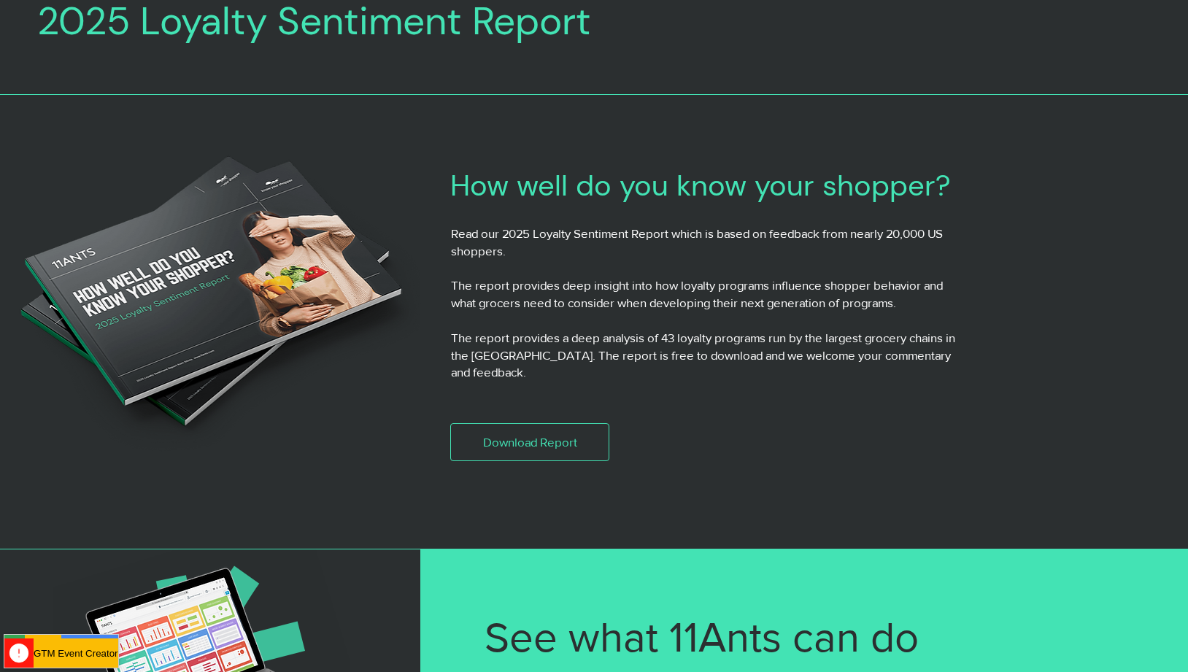
click at [56, 651] on button "GTM Event Creator" at bounding box center [76, 653] width 85 height 29
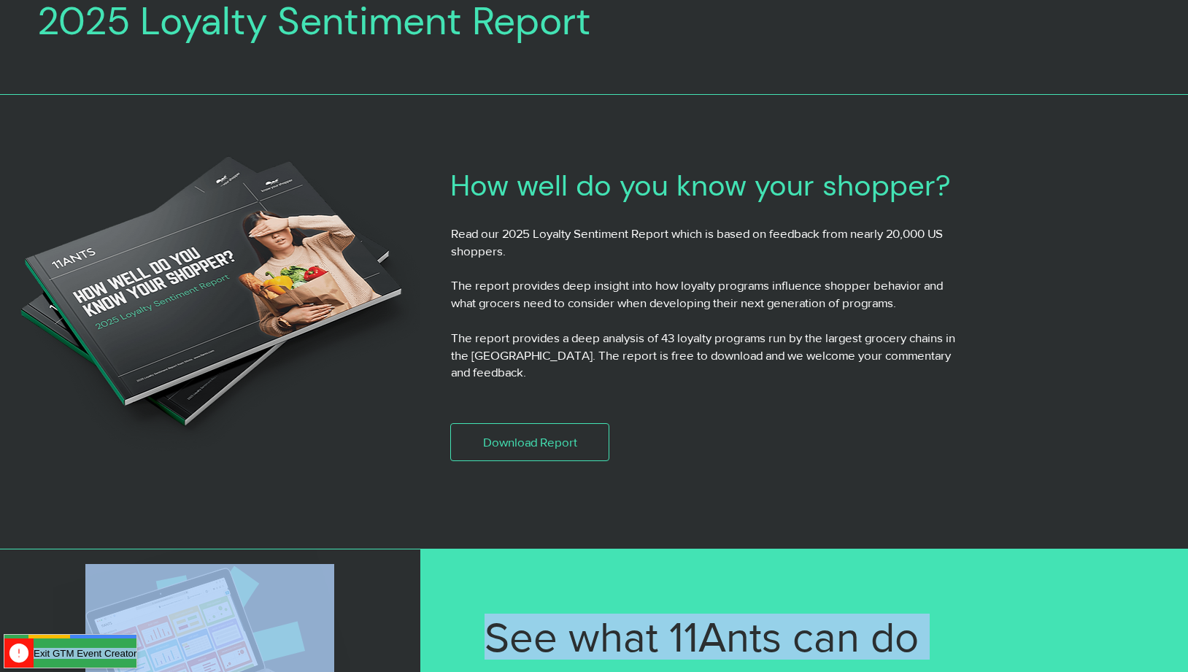
drag, startPoint x: 552, startPoint y: 571, endPoint x: 504, endPoint y: 580, distance: 48.4
click at [504, 526] on body "top of page Skip to Main Content Capabilities Technology Monetization Success S…" at bounding box center [594, 190] width 1188 height 672
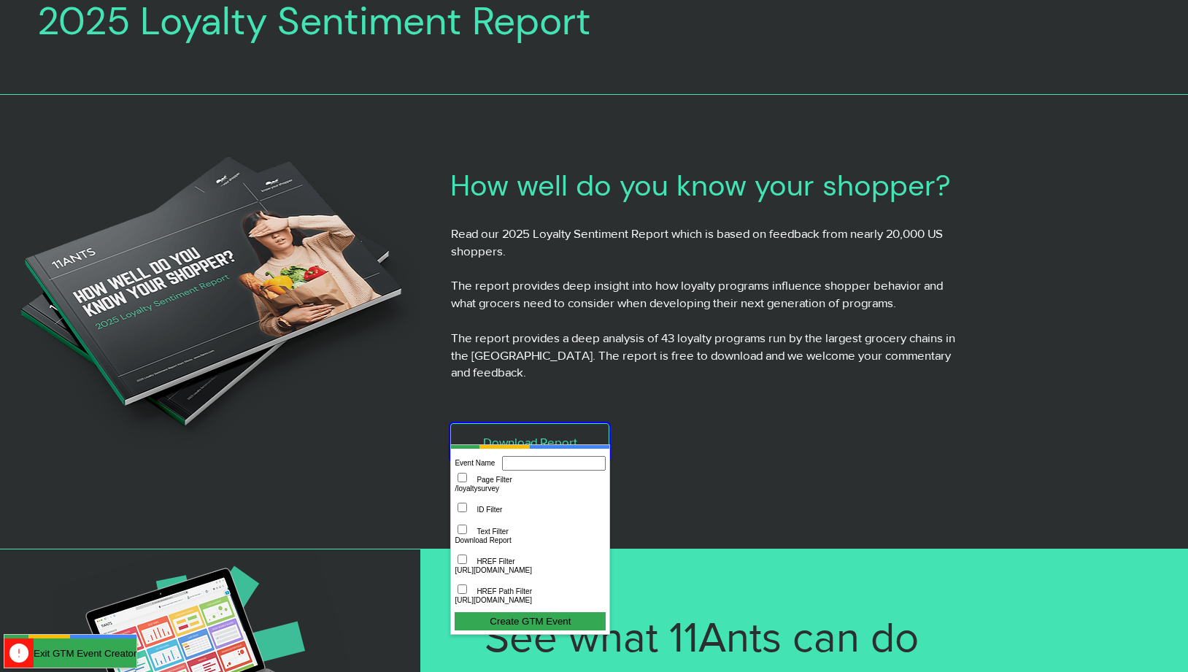
click at [533, 573] on p "https://www.11ants.com/_files/ugd/6a29c1_a6d842041d694c48abdf1d8f2efb6590.pdf" at bounding box center [530, 570] width 151 height 8
click at [458, 565] on fieldset "Event Name Page Filter /loyaltysurvey ID Filter Text Filter Download Report HRE…" at bounding box center [530, 534] width 151 height 156
click at [563, 468] on input "Event Name" at bounding box center [554, 463] width 104 height 15
click at [565, 466] on input "********" at bounding box center [554, 463] width 104 height 15
type input "**********"
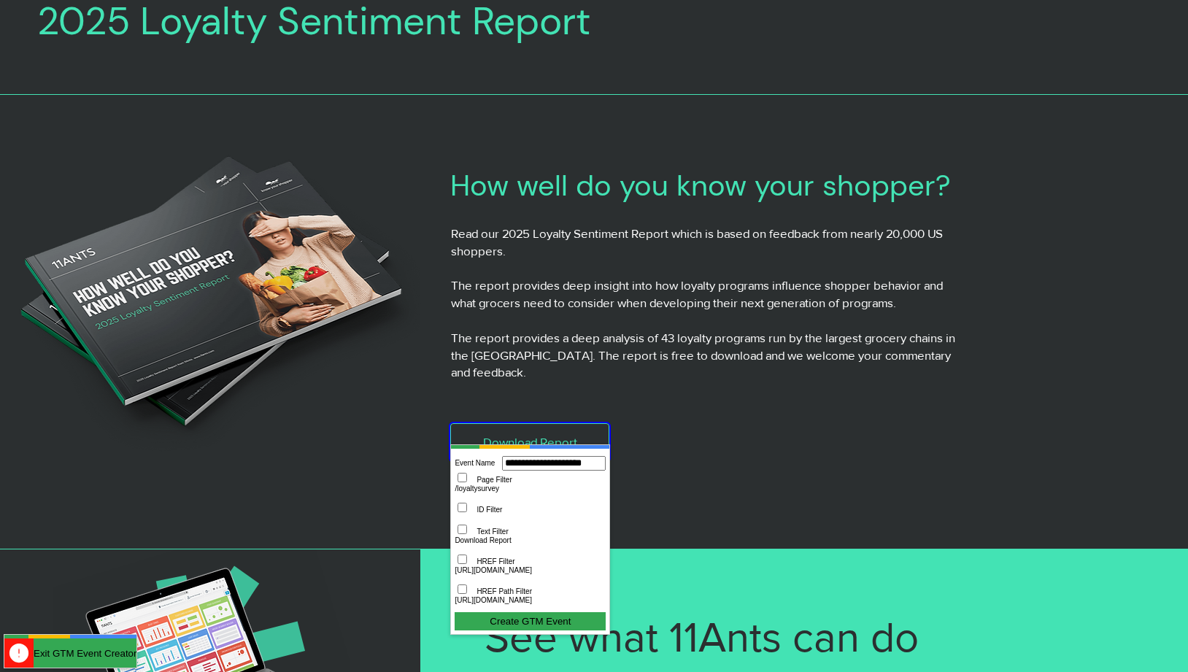
click at [509, 624] on button "Create GTM Event" at bounding box center [530, 621] width 151 height 18
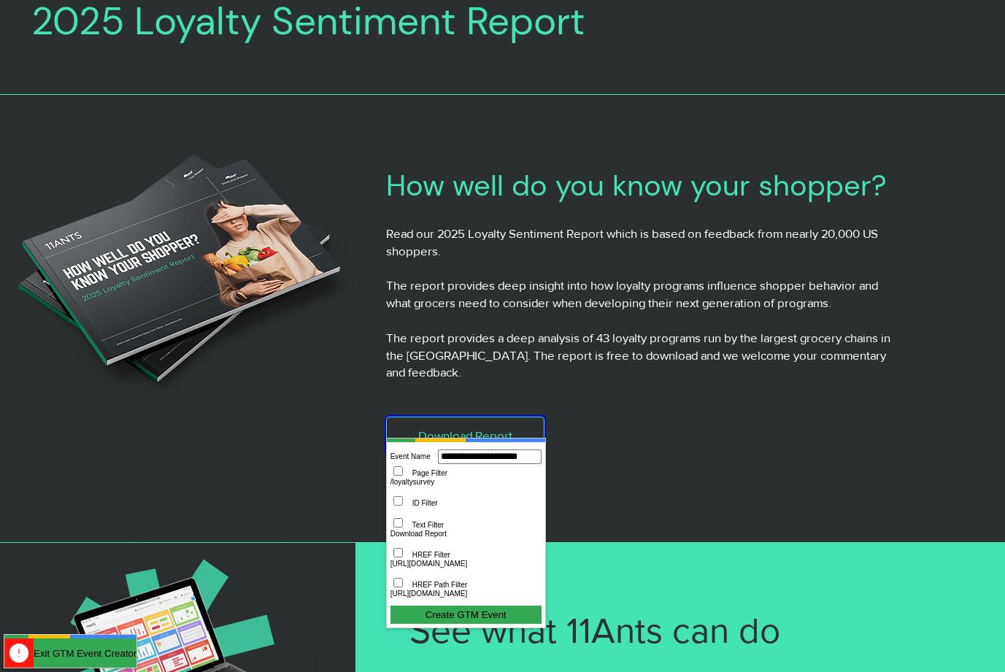
click at [482, 609] on button "Create GTM Event" at bounding box center [465, 615] width 151 height 18
click at [482, 617] on button "Create GTM Event" at bounding box center [465, 615] width 151 height 18
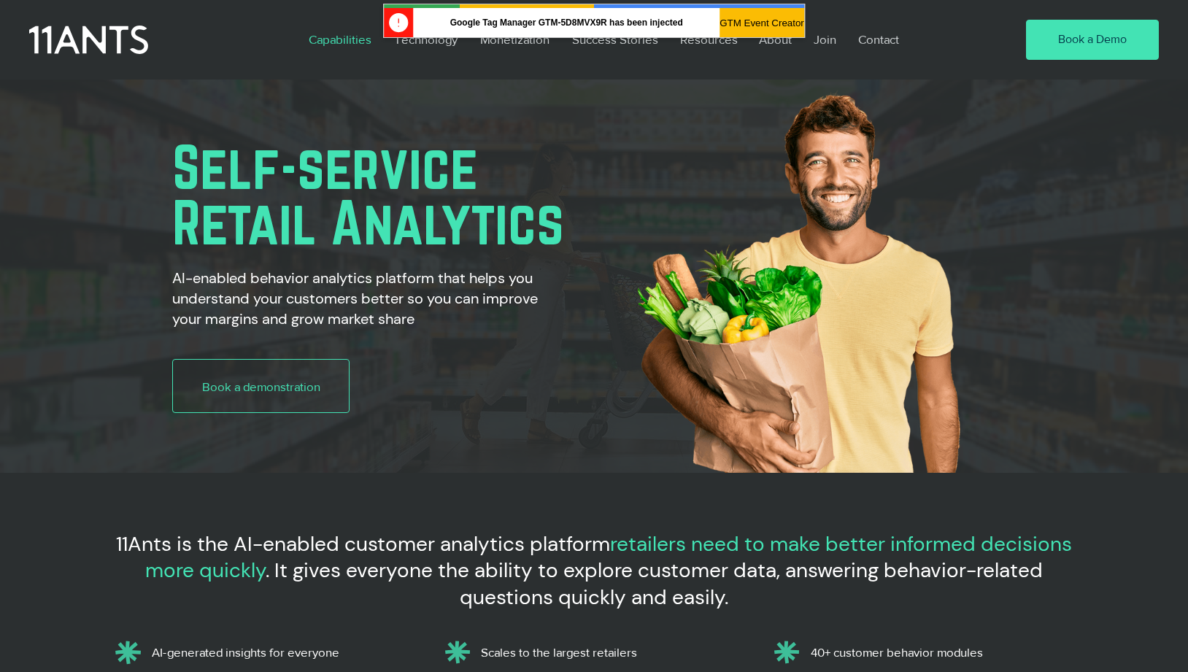
click at [348, 50] on p "Capabilities" at bounding box center [339, 40] width 77 height 34
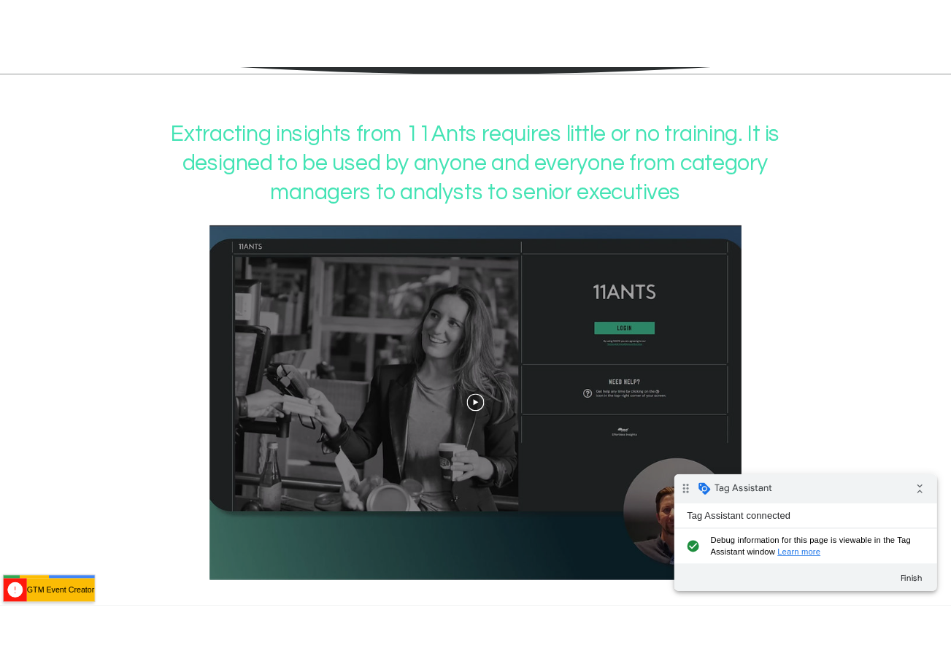
scroll to position [1387, 0]
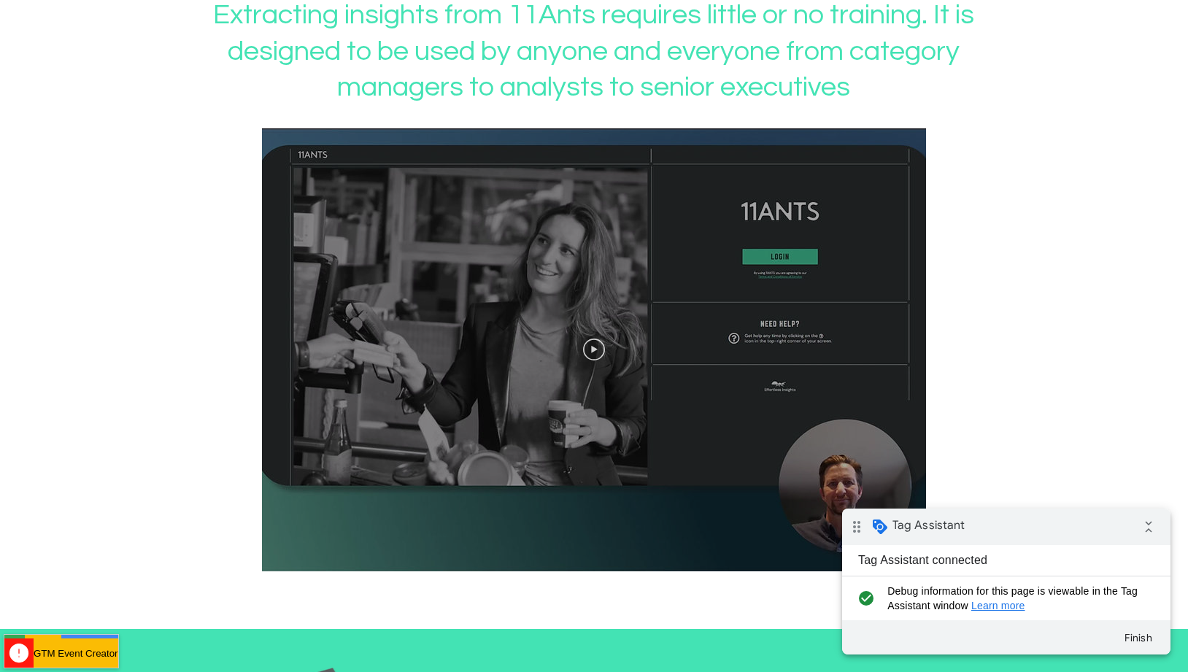
click at [599, 357] on icon "Play video" at bounding box center [594, 350] width 22 height 22
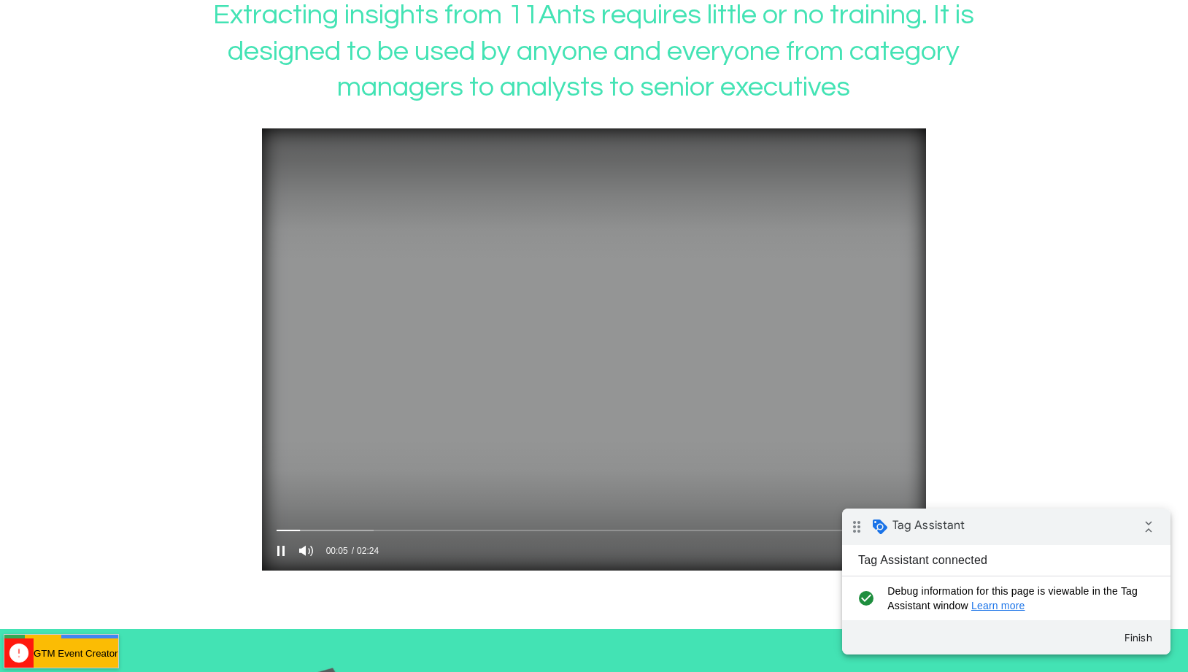
click at [609, 334] on video at bounding box center [594, 349] width 664 height 443
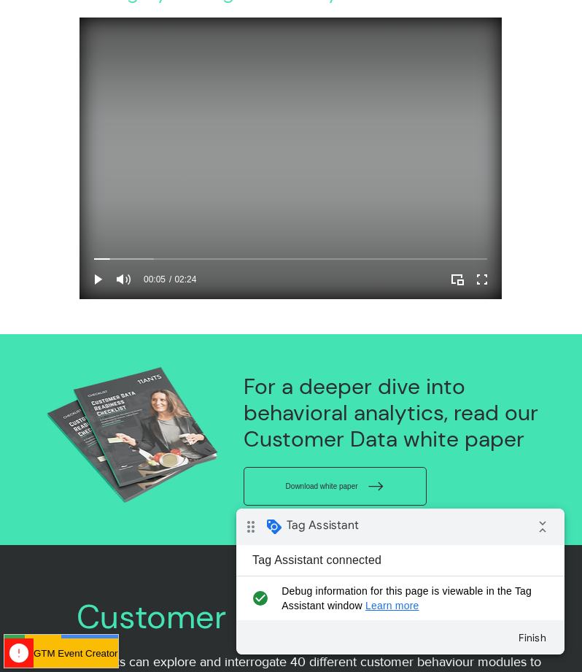
scroll to position [1241, 0]
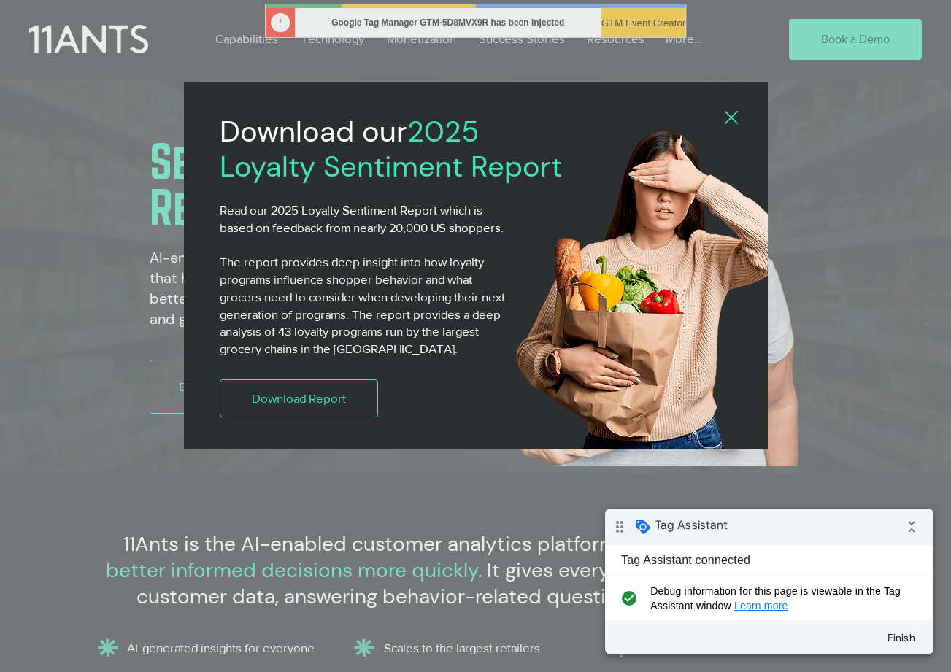
click at [733, 115] on icon "Back to site" at bounding box center [731, 117] width 13 height 13
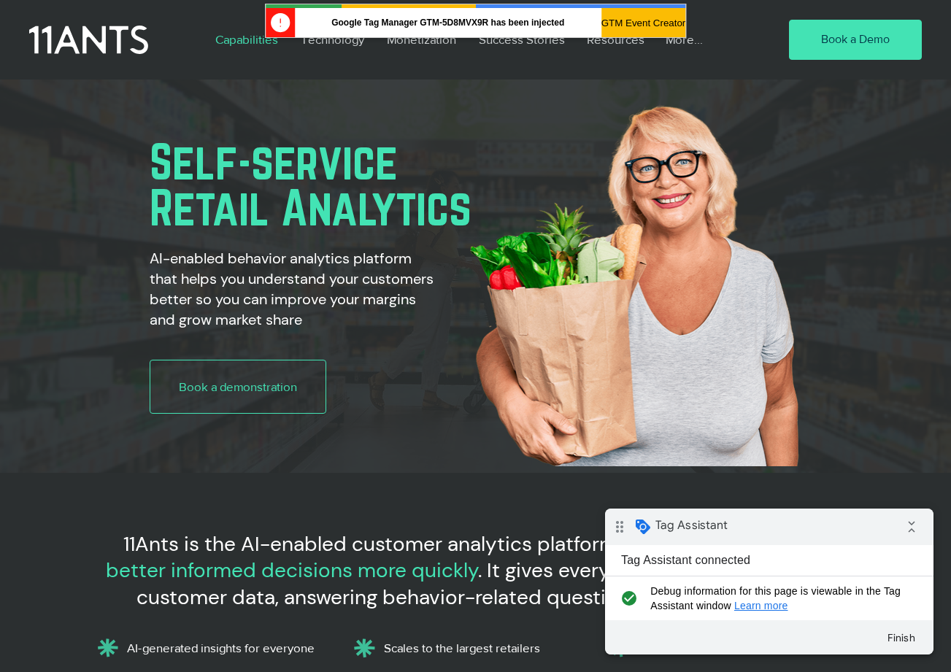
click at [238, 38] on p "Capabilities" at bounding box center [246, 40] width 77 height 34
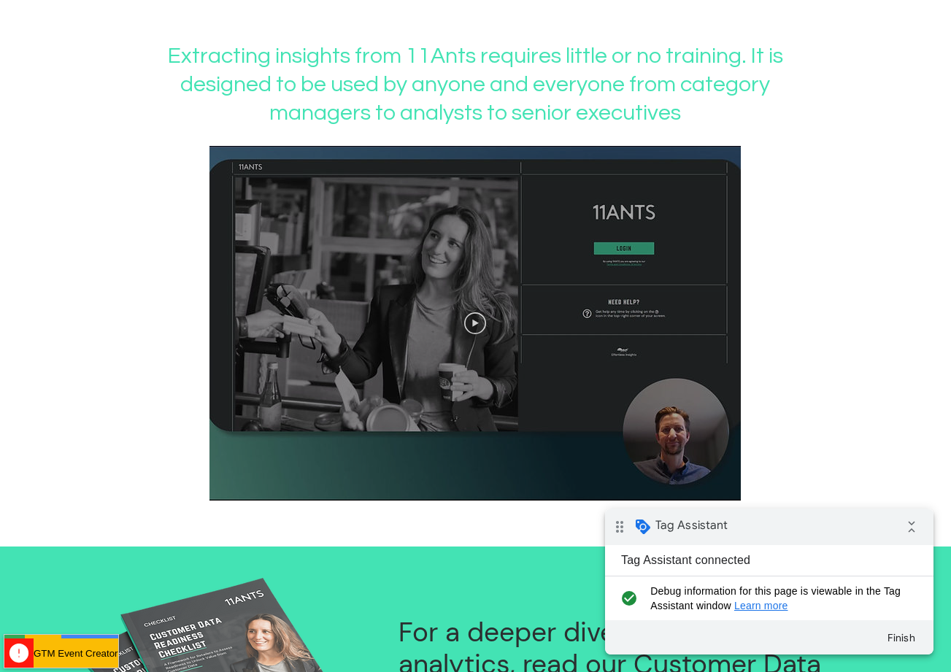
click at [476, 327] on icon "Play video" at bounding box center [476, 323] width 7 height 7
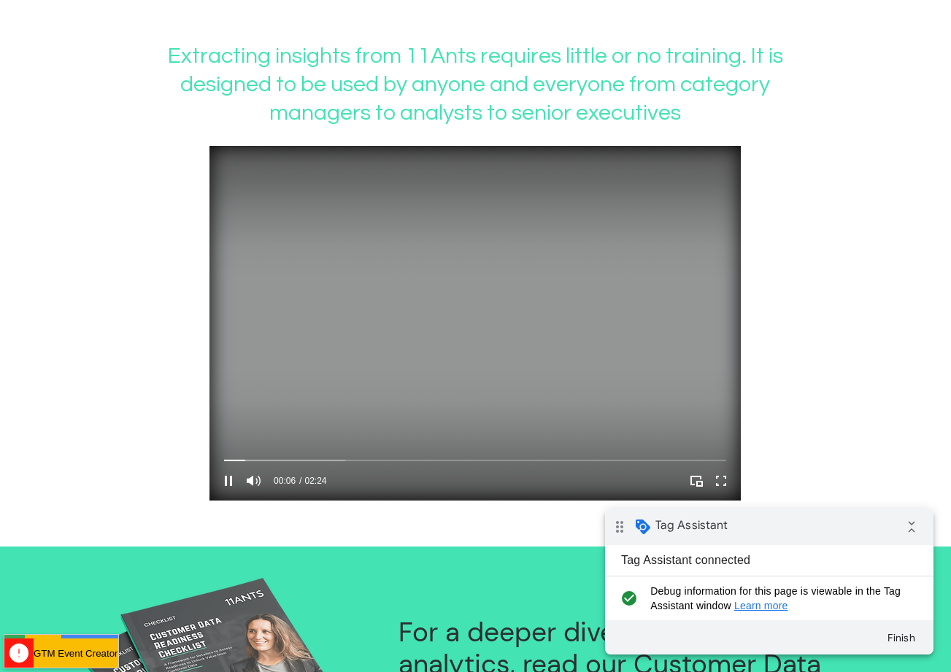
click at [525, 334] on video at bounding box center [474, 323] width 531 height 354
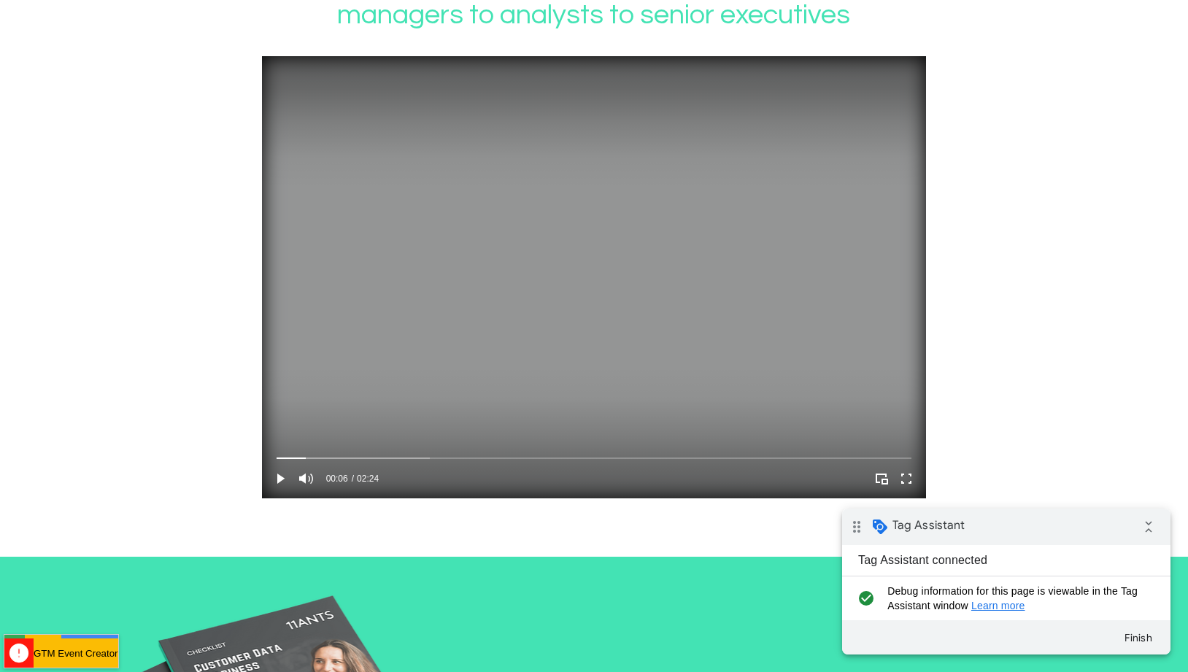
scroll to position [1460, 0]
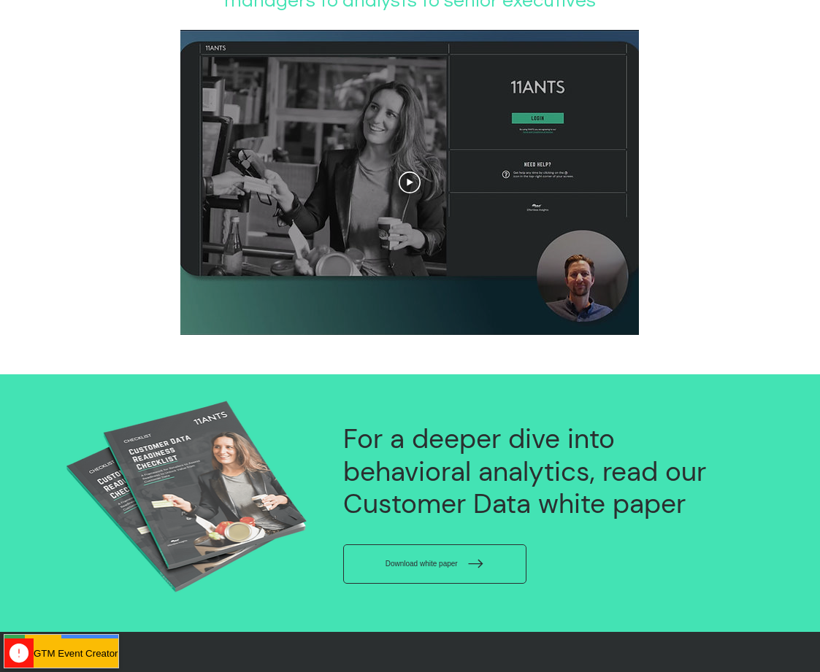
scroll to position [1168, 0]
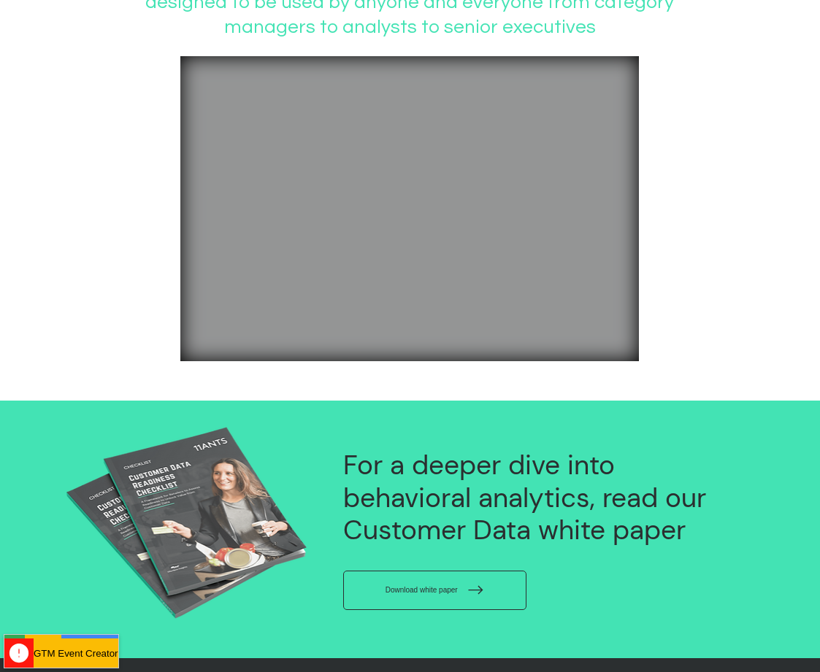
click at [370, 200] on video at bounding box center [409, 208] width 458 height 305
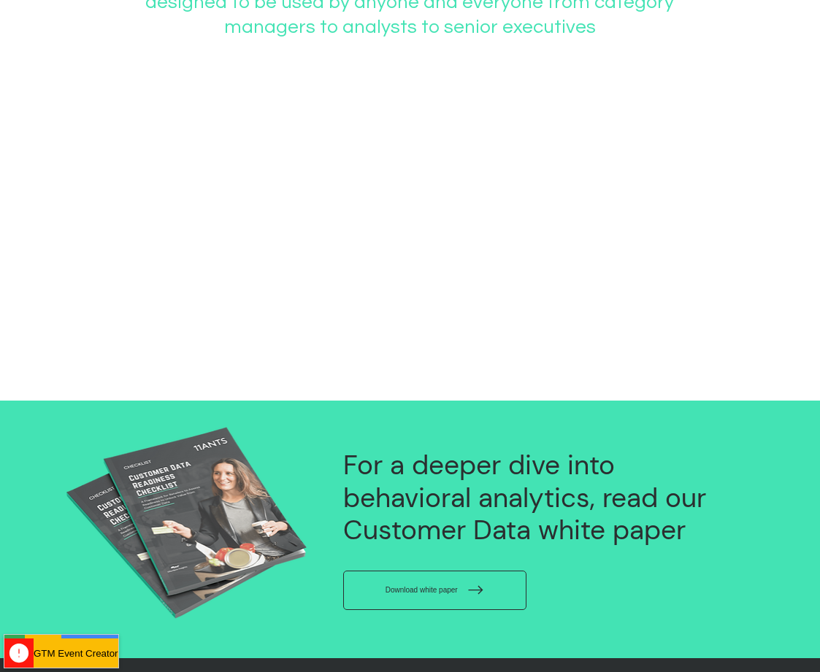
click at [370, 199] on div at bounding box center [409, 208] width 458 height 305
click at [374, 197] on div at bounding box center [409, 208] width 458 height 305
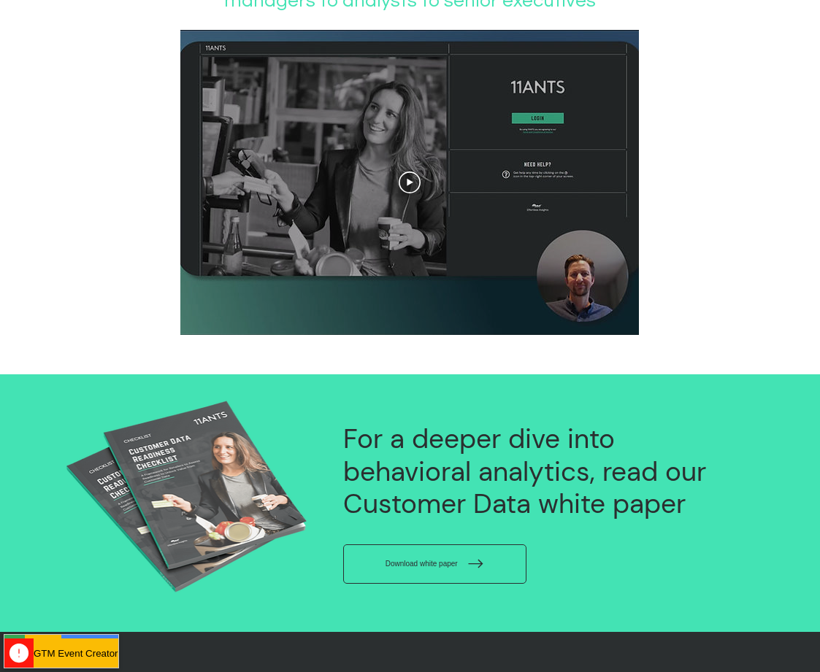
scroll to position [1168, 0]
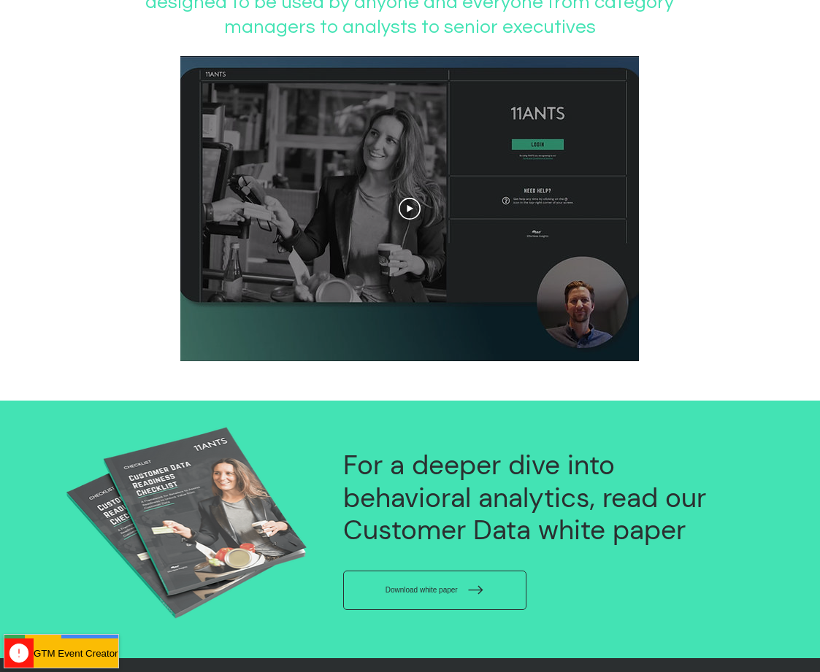
click at [449, 209] on div at bounding box center [409, 208] width 458 height 305
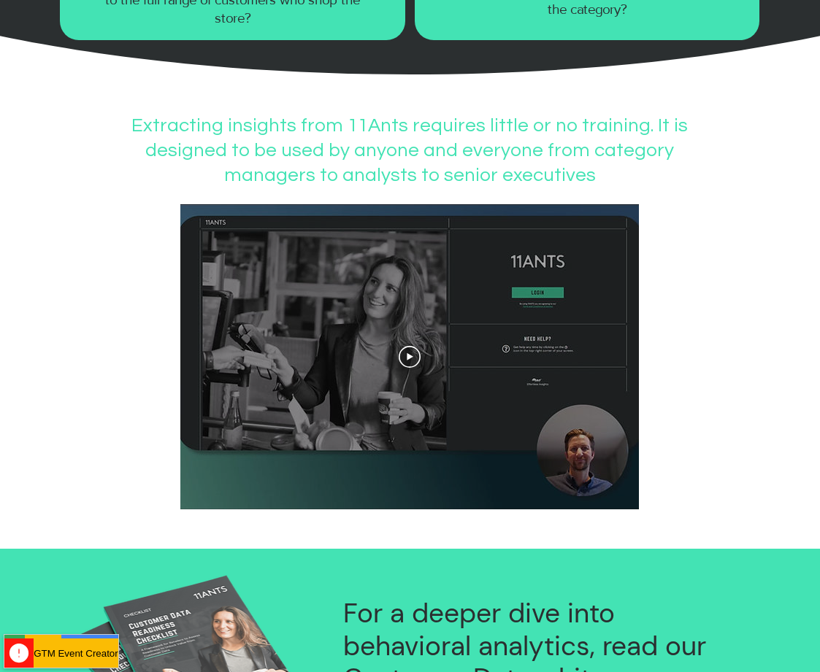
scroll to position [1168, 0]
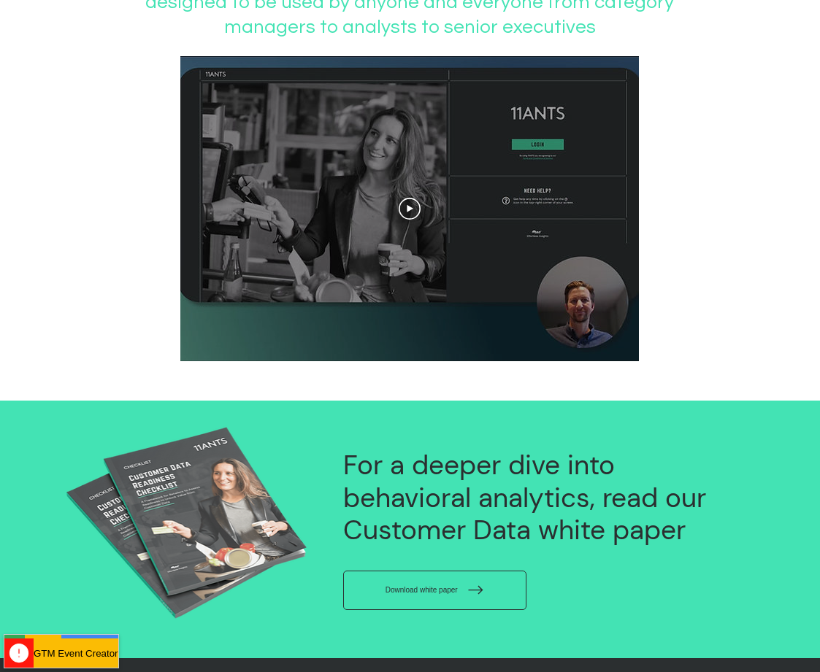
click at [438, 239] on div at bounding box center [409, 208] width 458 height 305
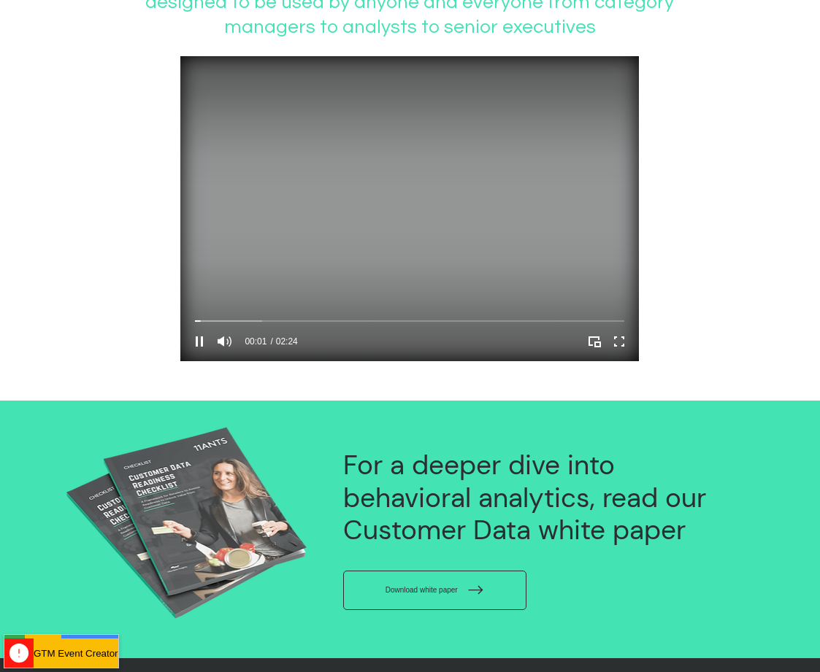
click at [389, 232] on video at bounding box center [409, 208] width 458 height 305
click at [368, 227] on video at bounding box center [409, 208] width 458 height 305
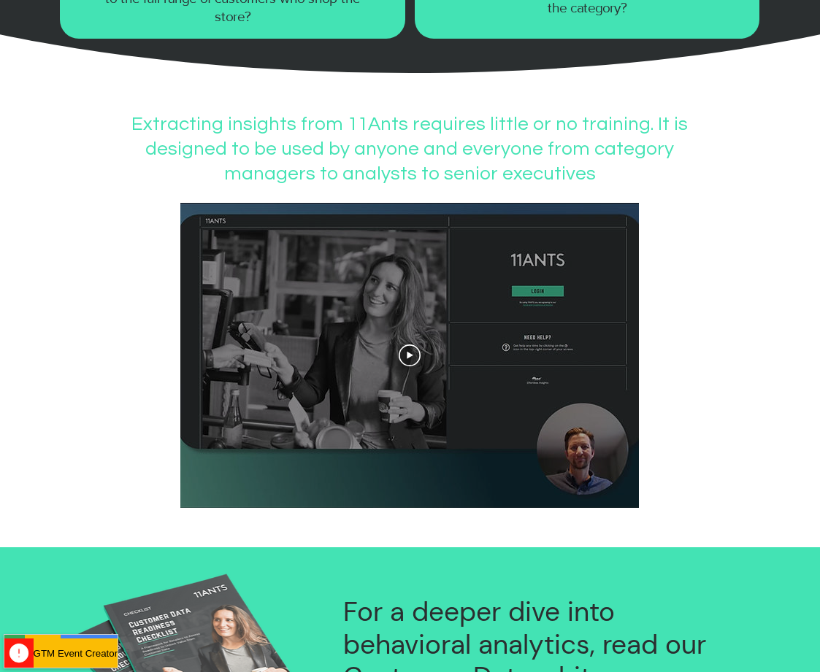
scroll to position [1241, 0]
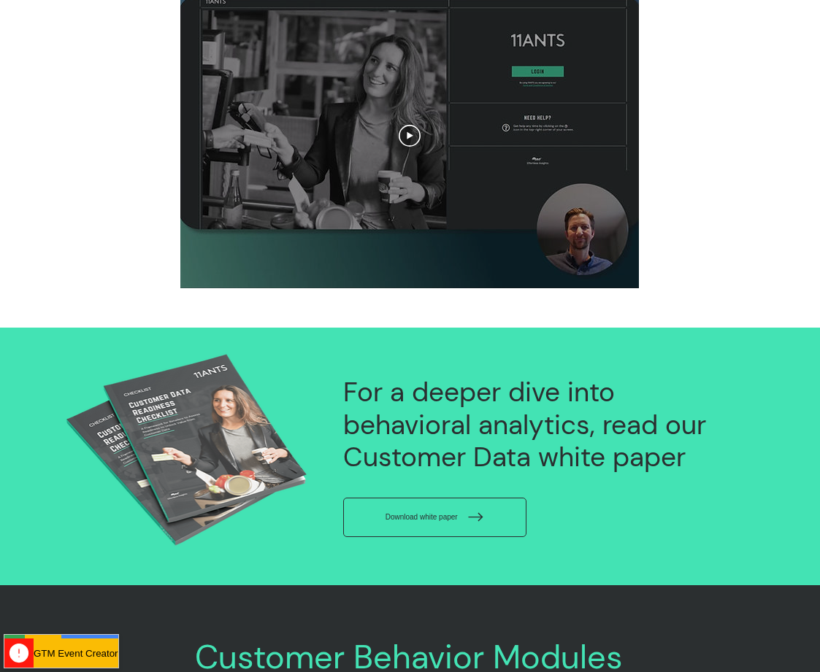
click at [409, 128] on div at bounding box center [409, 135] width 458 height 305
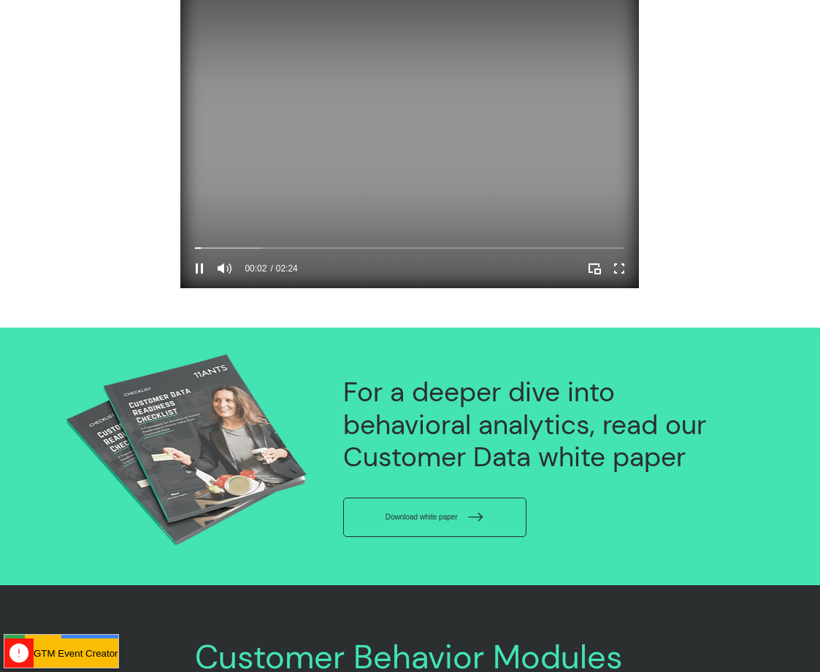
click at [407, 177] on video at bounding box center [409, 135] width 458 height 305
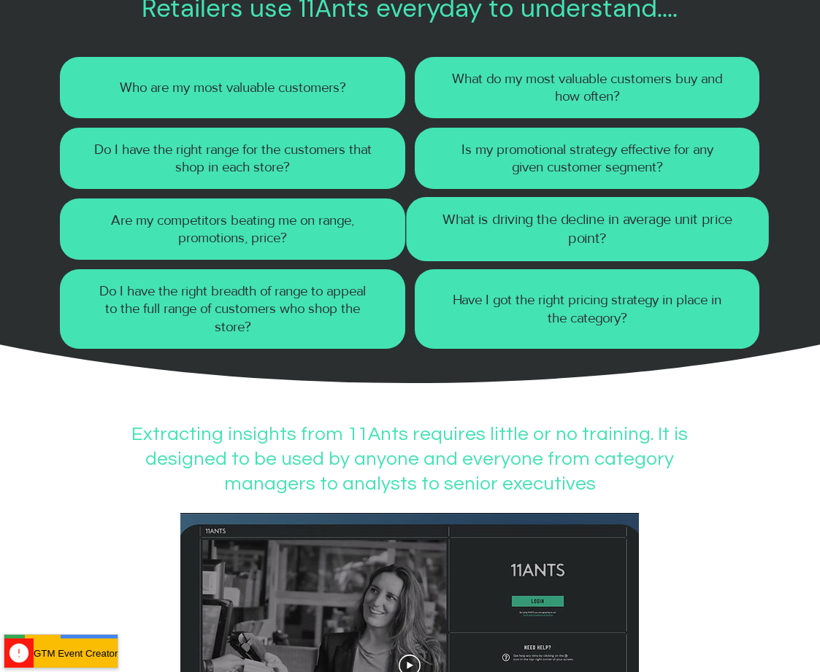
scroll to position [876, 0]
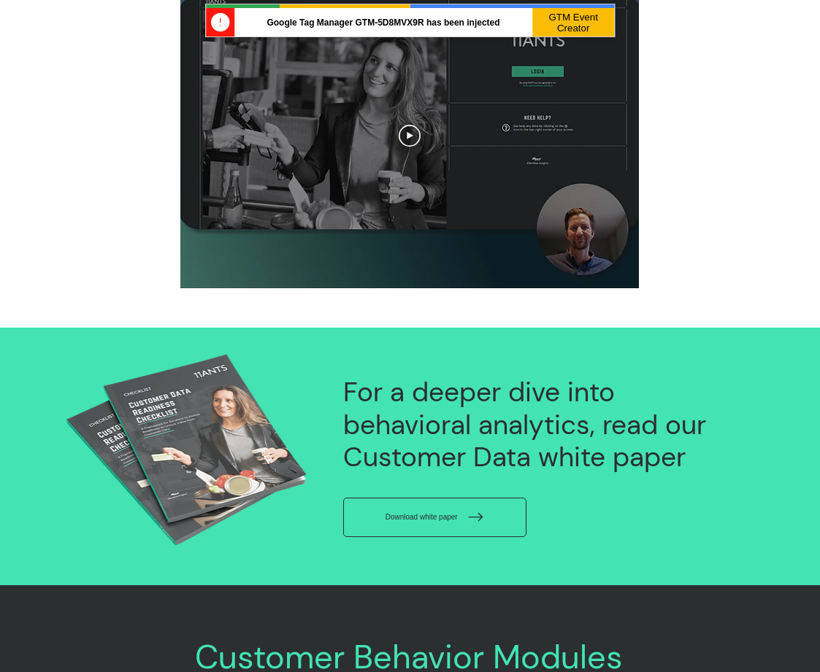
click at [412, 159] on div at bounding box center [409, 135] width 458 height 305
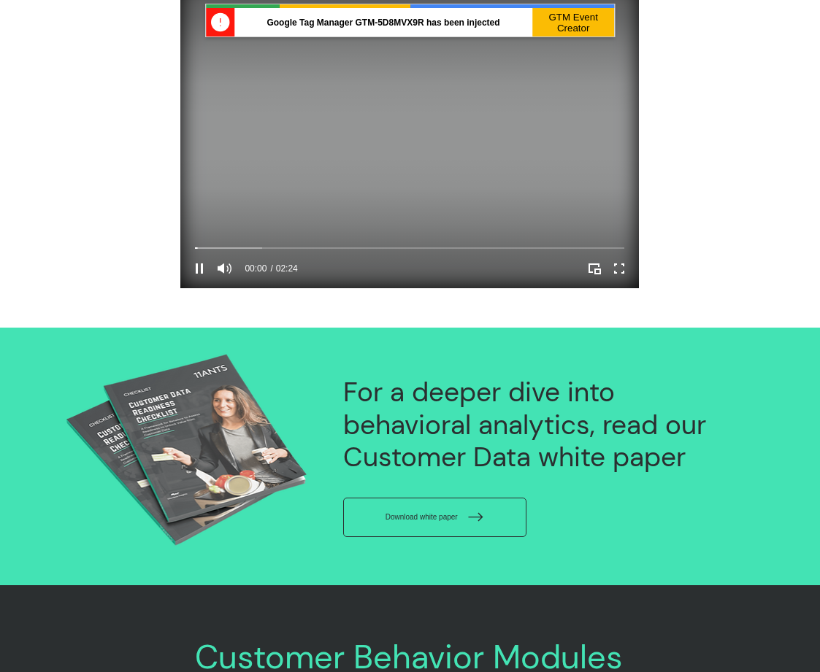
click at [420, 157] on video at bounding box center [409, 135] width 458 height 305
click at [373, 150] on video at bounding box center [409, 135] width 458 height 305
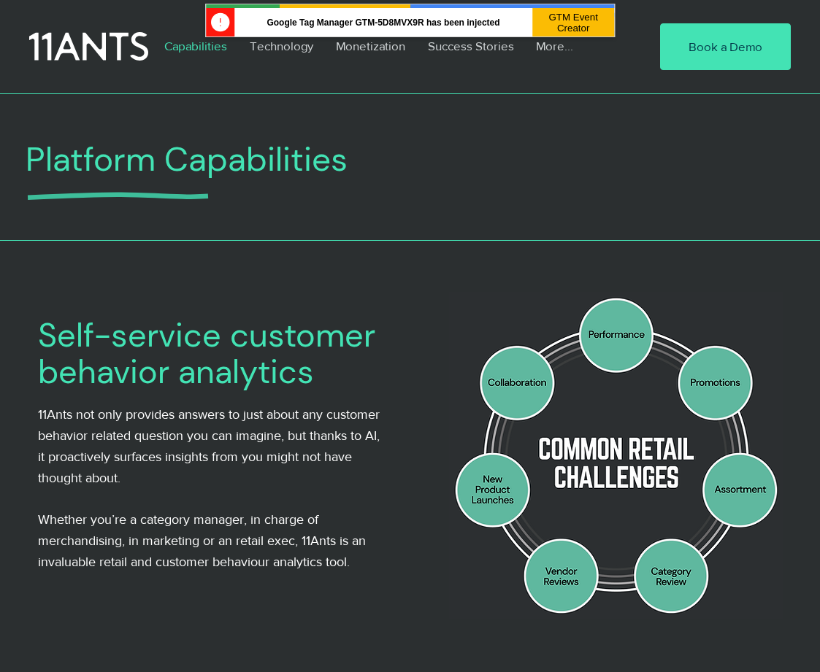
click at [175, 47] on p "Capabilities" at bounding box center [195, 46] width 77 height 34
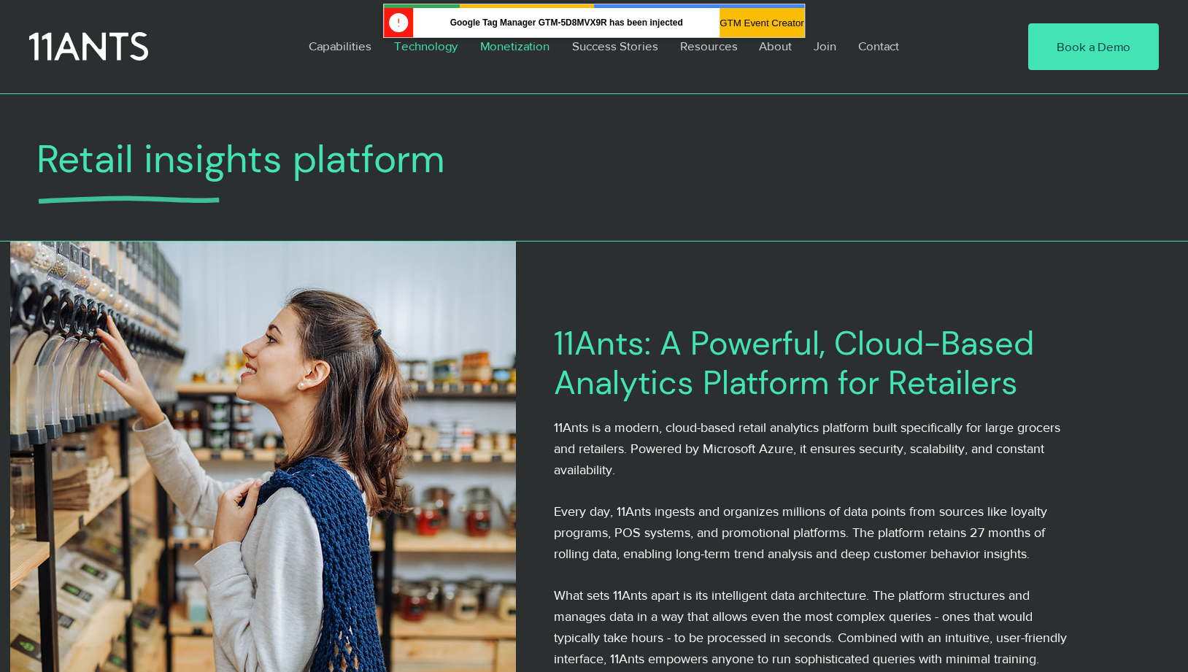
click at [509, 41] on p "Monetization" at bounding box center [515, 46] width 84 height 34
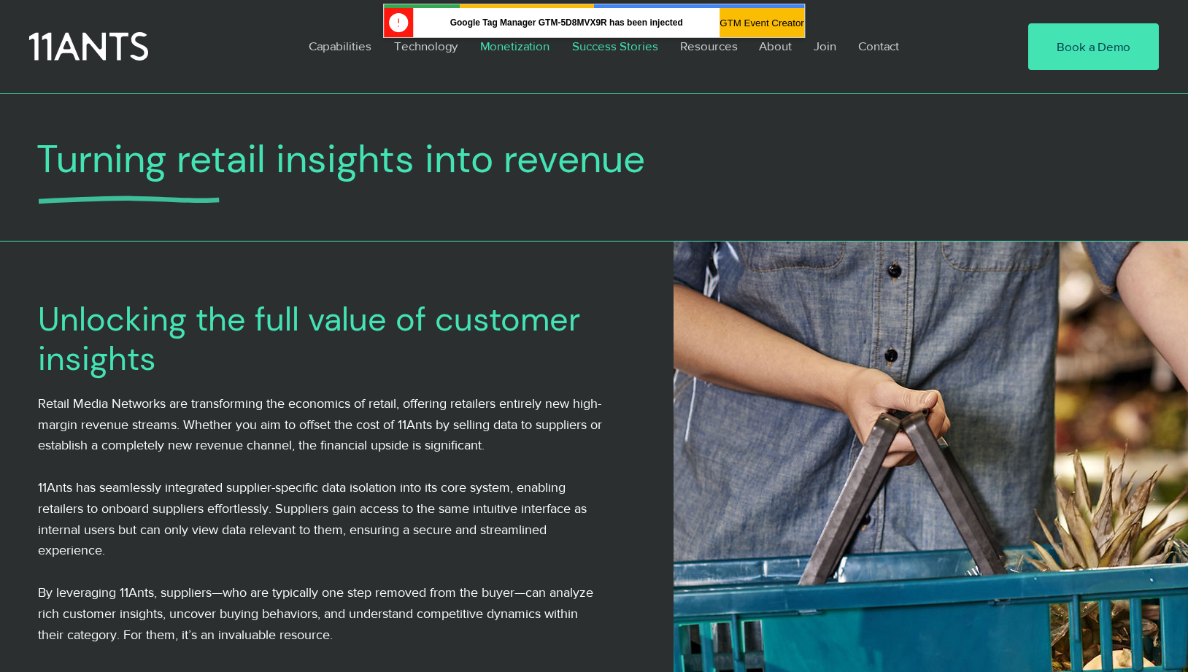
click at [604, 55] on p "Success Stories" at bounding box center [615, 46] width 101 height 34
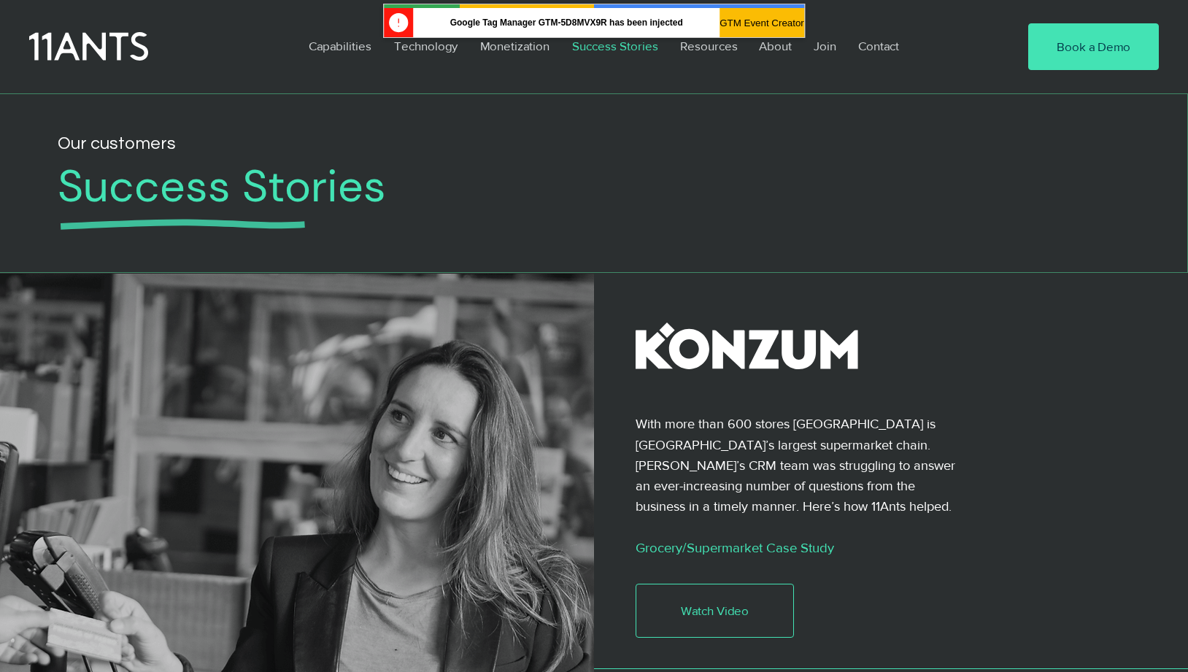
click at [698, 52] on p "Resources" at bounding box center [709, 46] width 72 height 34
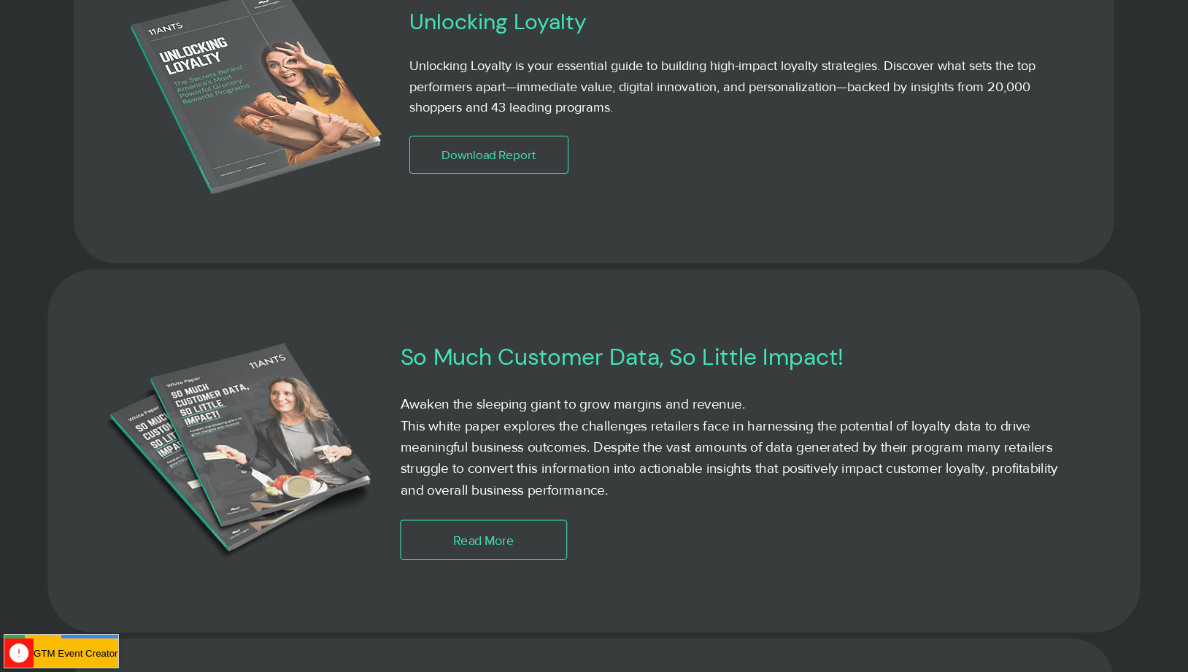
scroll to position [1314, 0]
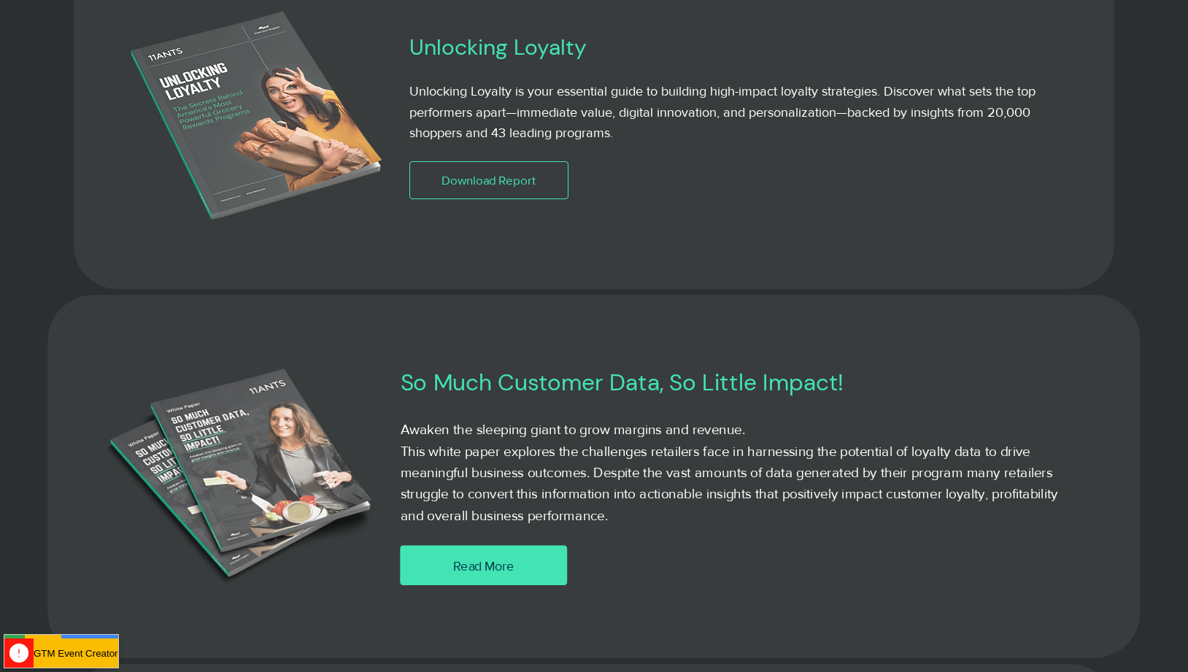
click at [488, 586] on link "Read More" at bounding box center [483, 566] width 166 height 40
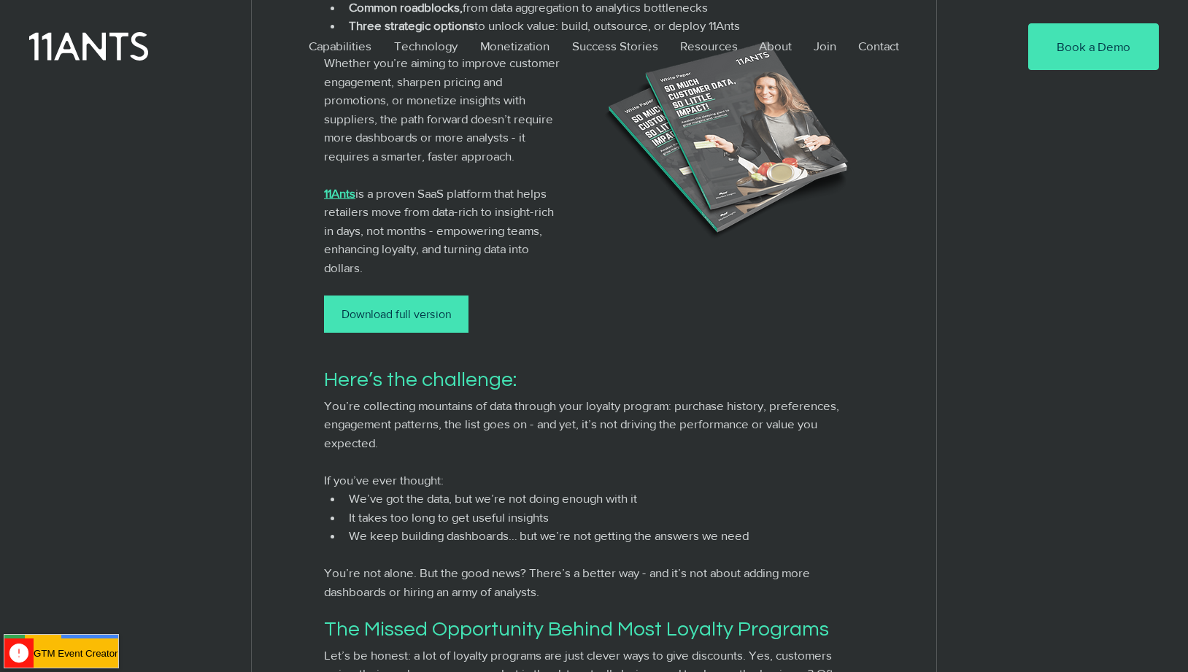
scroll to position [803, 0]
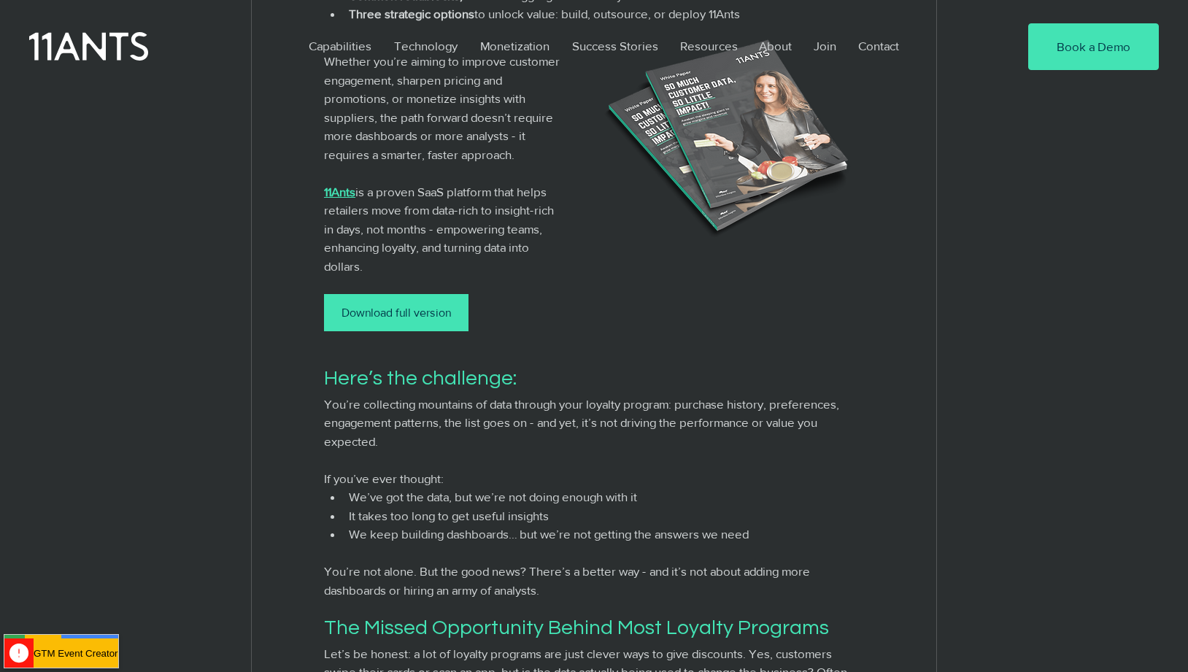
click at [442, 320] on div "Download full version" at bounding box center [396, 312] width 109 height 15
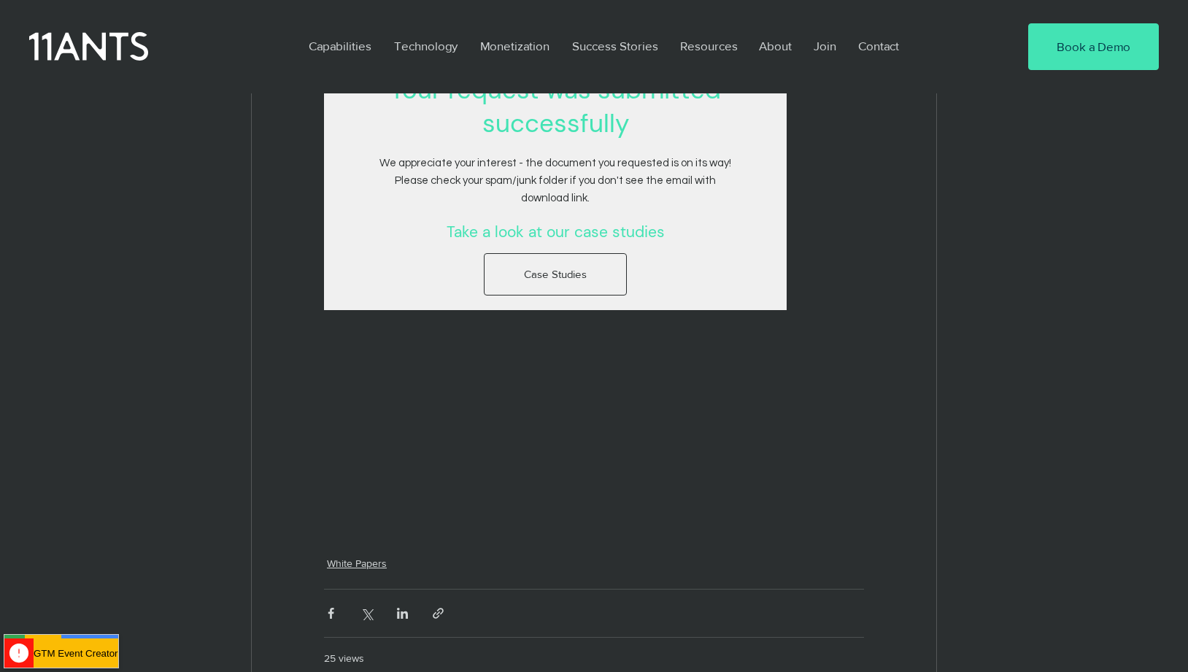
drag, startPoint x: 348, startPoint y: 120, endPoint x: 894, endPoint y: 190, distance: 550.4
click at [617, 269] on link "Case Studies" at bounding box center [555, 274] width 143 height 43
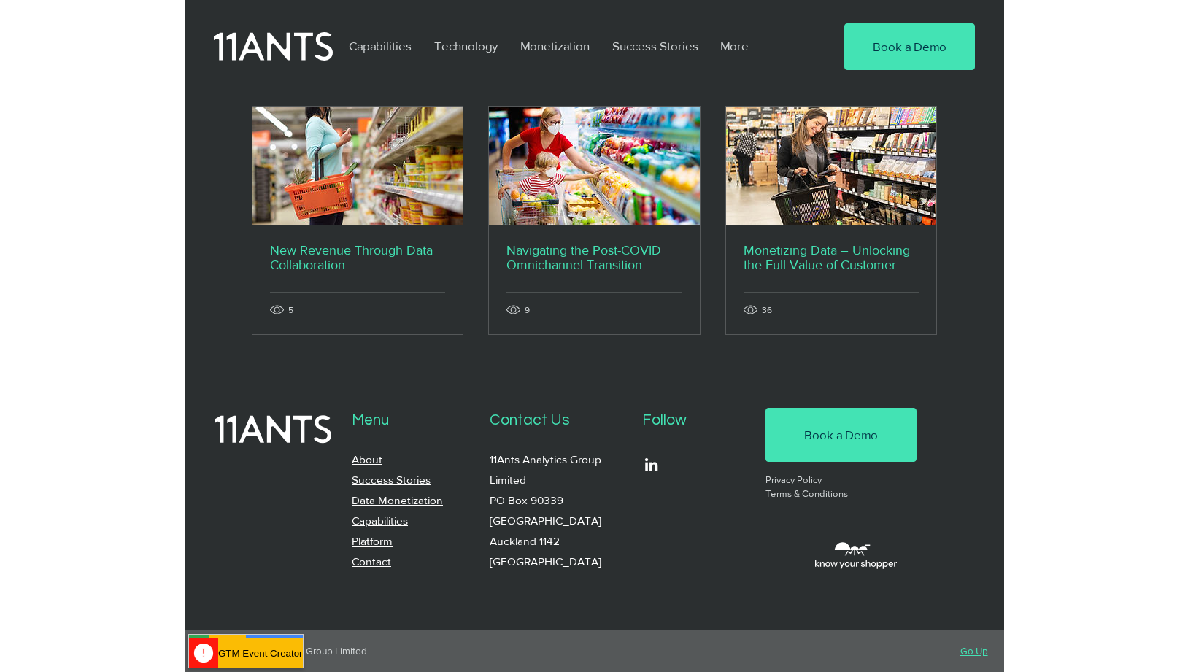
scroll to position [4784, 0]
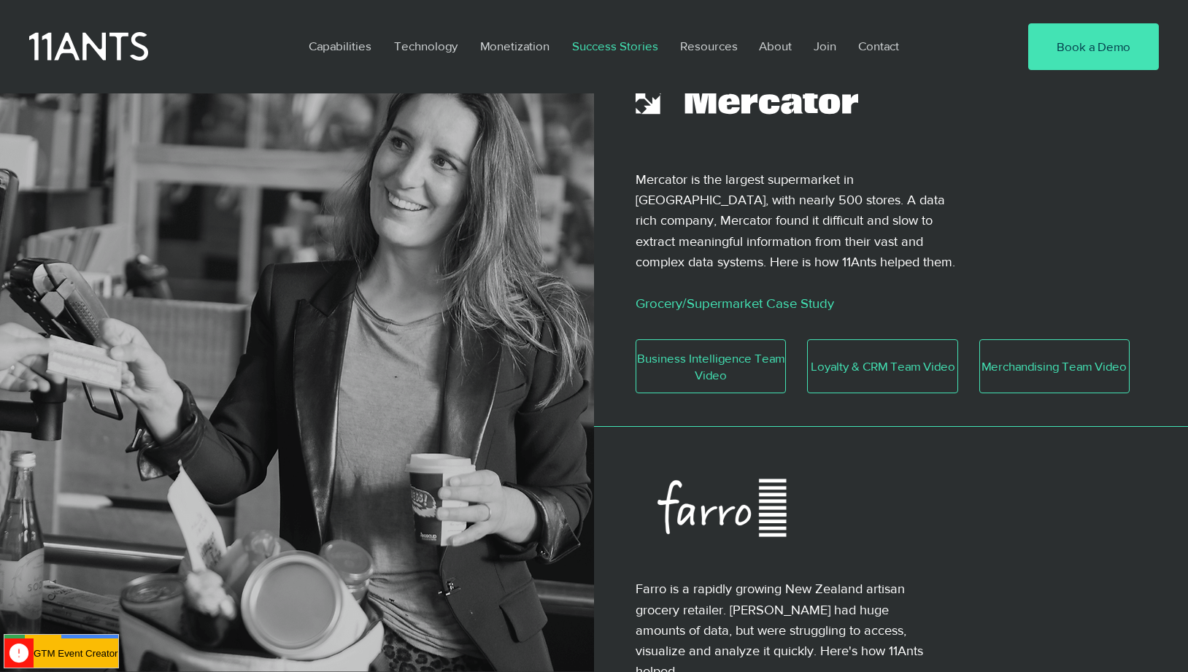
scroll to position [657, 0]
